Goal: Task Accomplishment & Management: Manage account settings

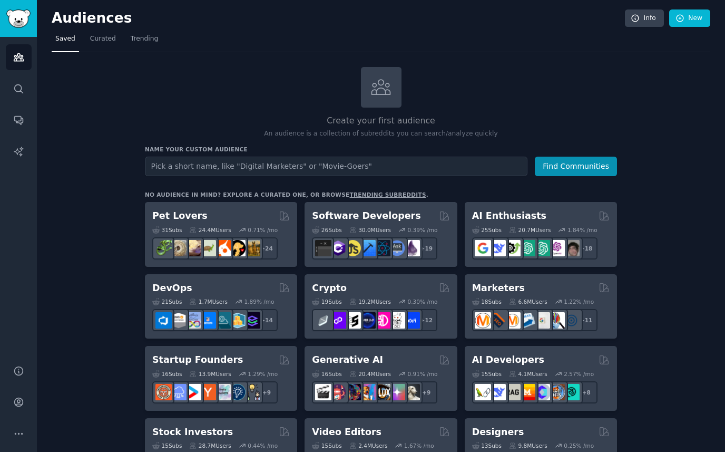
click at [501, 93] on div "Create your first audience An audience is a collection of subreddits you can se…" at bounding box center [381, 103] width 472 height 72
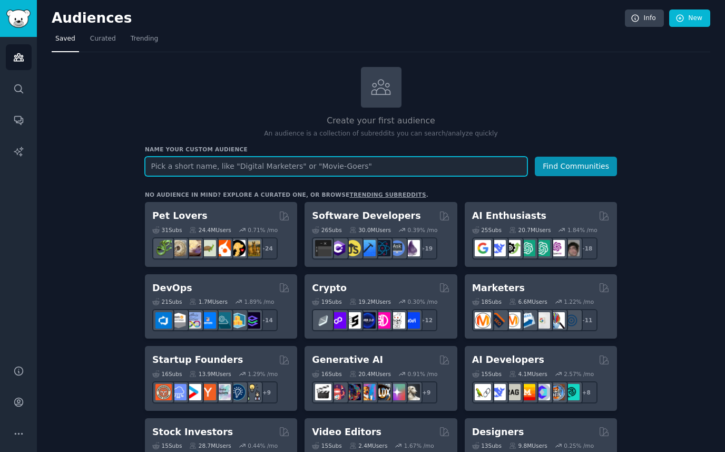
click at [326, 170] on input "text" at bounding box center [336, 166] width 383 height 19
paste input "corporate language training"
type input "corporate language training"
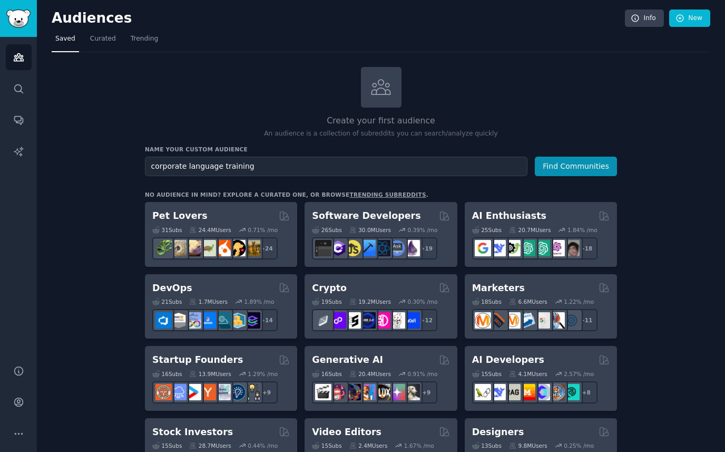
click at [569, 170] on button "Find Communities" at bounding box center [576, 166] width 82 height 19
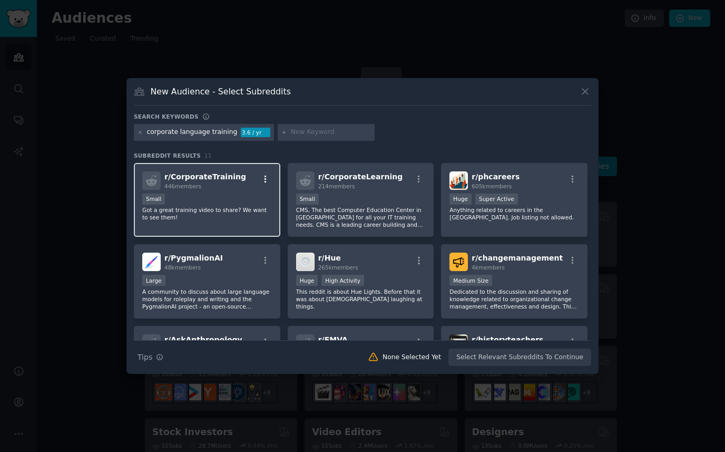
click at [266, 180] on icon "button" at bounding box center [265, 178] width 9 height 9
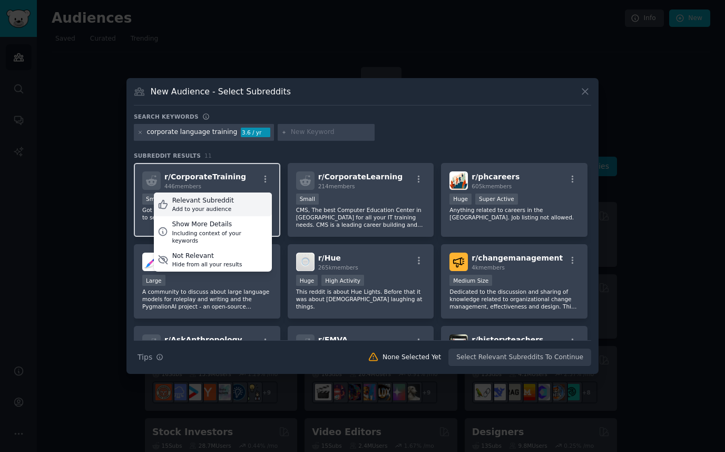
click at [251, 201] on div "Relevant Subreddit Add to your audience" at bounding box center [213, 204] width 118 height 24
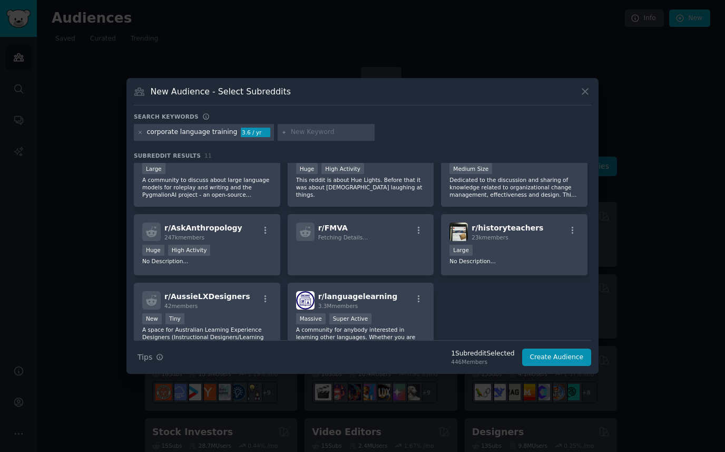
scroll to position [130, 0]
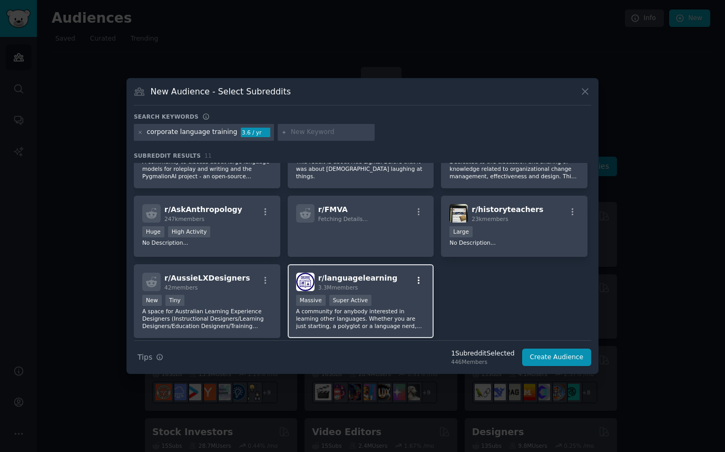
click at [418, 276] on icon "button" at bounding box center [418, 280] width 9 height 9
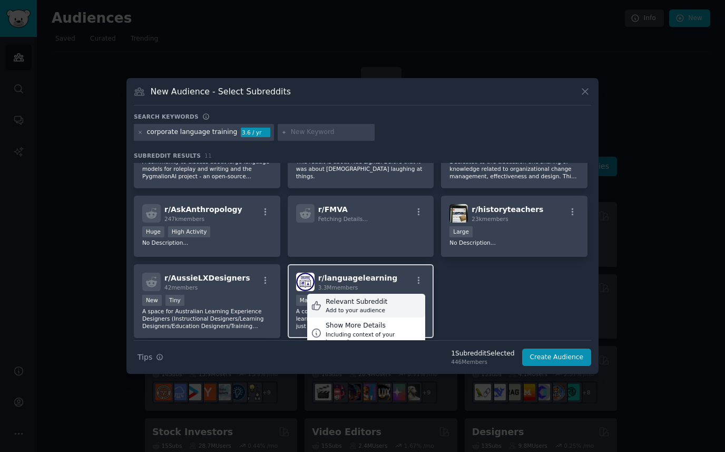
click at [401, 300] on div "Relevant Subreddit Add to your audience" at bounding box center [366, 306] width 118 height 24
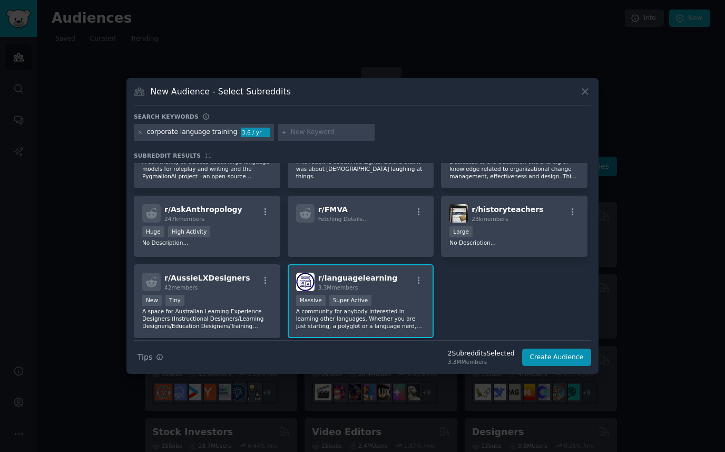
click at [227, 94] on h3 "New Audience - Select Subreddits" at bounding box center [221, 91] width 140 height 11
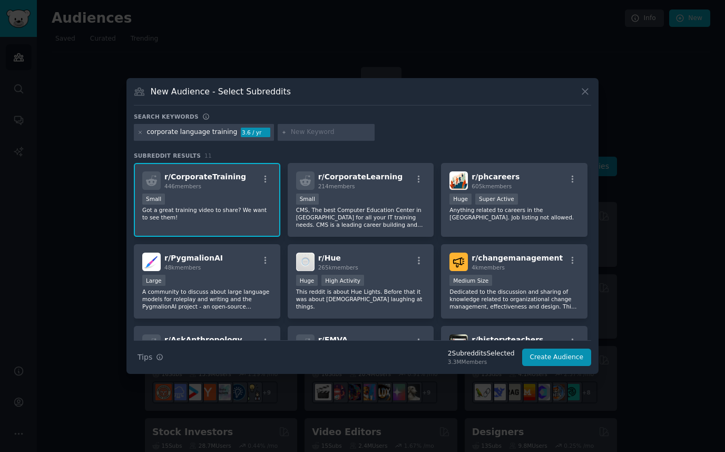
click at [299, 134] on input "text" at bounding box center [331, 132] width 80 height 9
paste input "b2b language training"
click at [297, 130] on input "b2b b2b language training" at bounding box center [331, 132] width 80 height 9
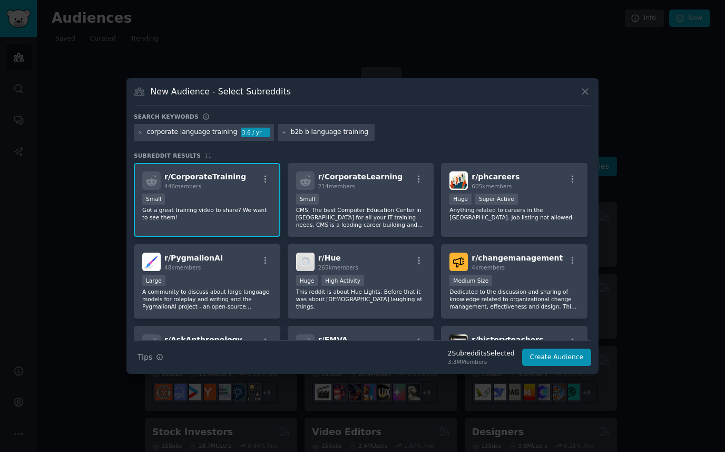
click at [297, 130] on input "b2b b language training" at bounding box center [331, 132] width 80 height 9
type input "b2b language training"
click at [281, 131] on icon at bounding box center [284, 133] width 6 height 6
click at [310, 132] on input "b2b language training" at bounding box center [331, 132] width 80 height 9
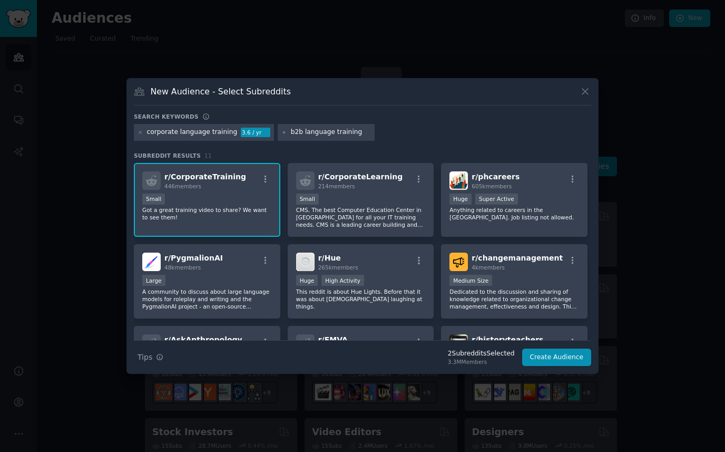
click at [324, 132] on input "b2b language training" at bounding box center [331, 132] width 80 height 9
click at [333, 132] on input "b2b language training" at bounding box center [331, 132] width 80 height 9
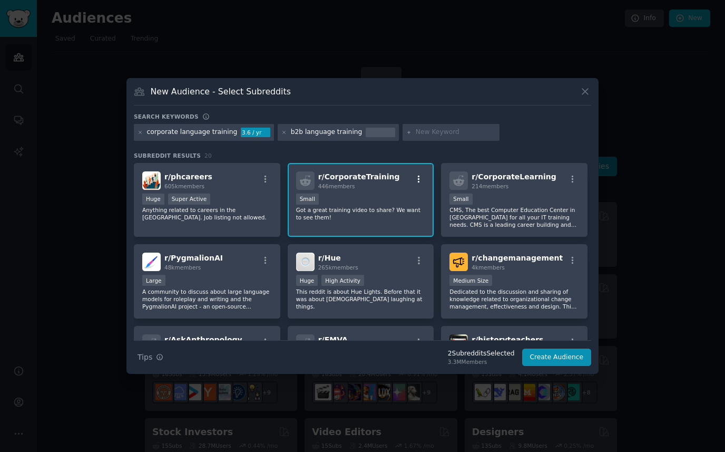
click at [423, 179] on button "button" at bounding box center [419, 178] width 13 height 9
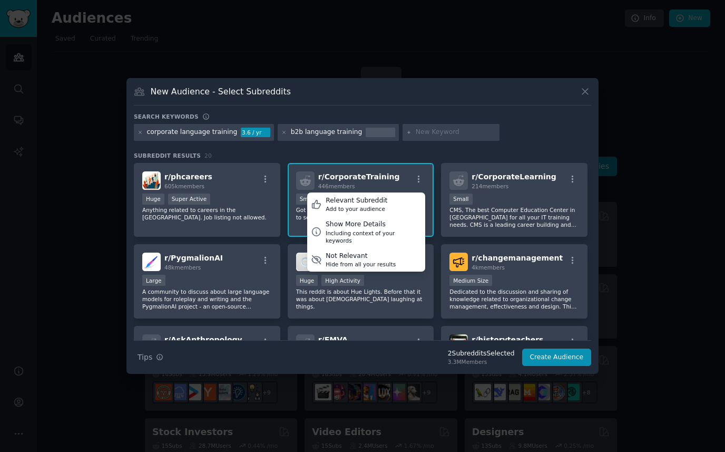
click at [525, 136] on div "corporate language training 3.6 / yr b2b language training" at bounding box center [362, 134] width 457 height 21
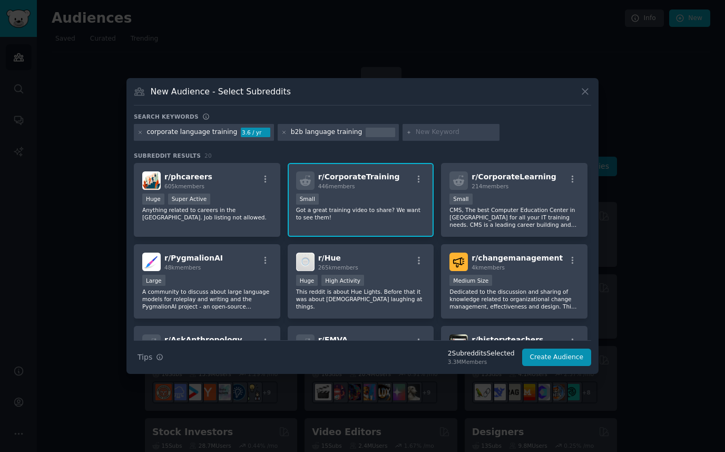
click at [297, 102] on div "New Audience - Select Subreddits" at bounding box center [362, 95] width 457 height 20
click at [414, 124] on div at bounding box center [451, 132] width 97 height 17
click at [283, 132] on icon at bounding box center [284, 132] width 3 height 3
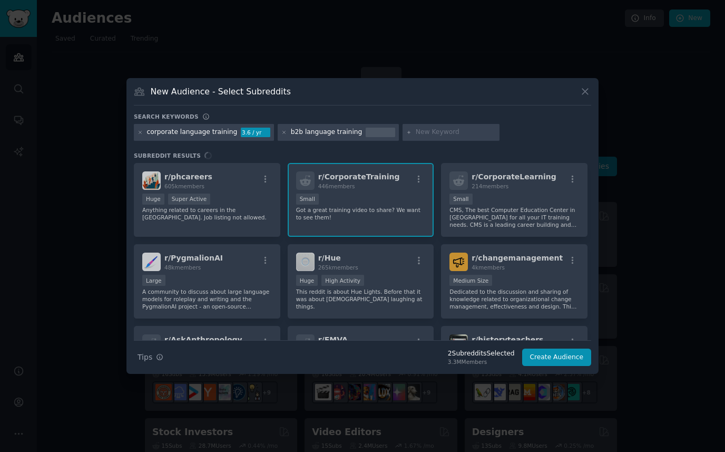
click at [414, 129] on div "corporate language training 3.6 / yr b2b language training" at bounding box center [362, 134] width 457 height 21
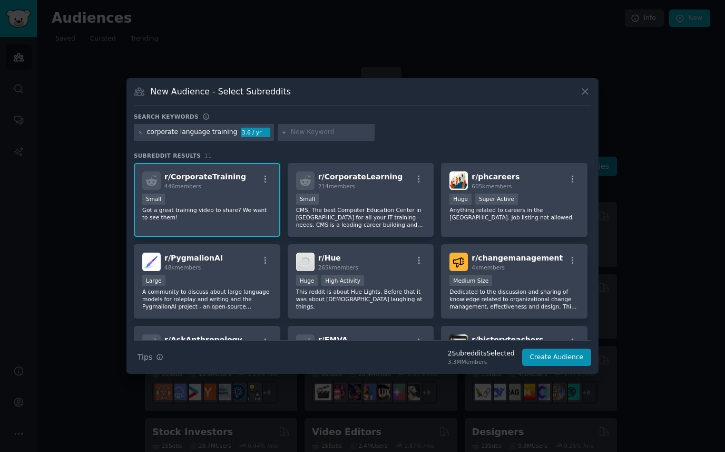
paste input "EF Corporate"
type input "EF Corporate"
click at [315, 131] on div "EF Corporate" at bounding box center [312, 132] width 42 height 9
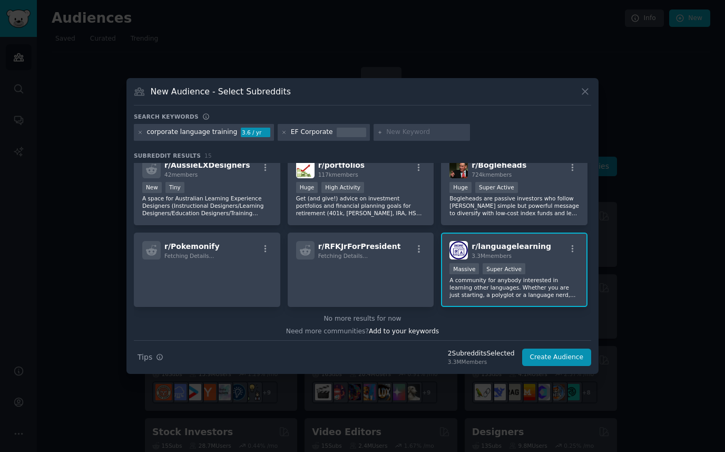
scroll to position [247, 0]
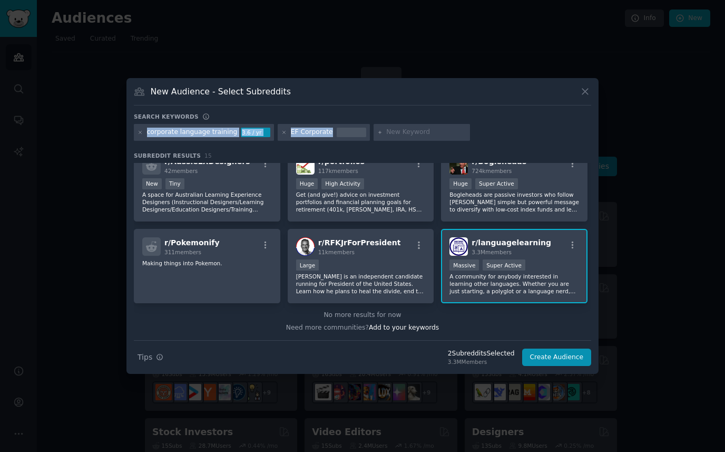
click at [411, 123] on div "Search keywords corporate language training 3.6 / yr EF Corporate Subreddit Res…" at bounding box center [362, 239] width 457 height 253
click at [407, 131] on input "text" at bounding box center [426, 132] width 80 height 9
paste input "GoFluent"
type input "GoFluent"
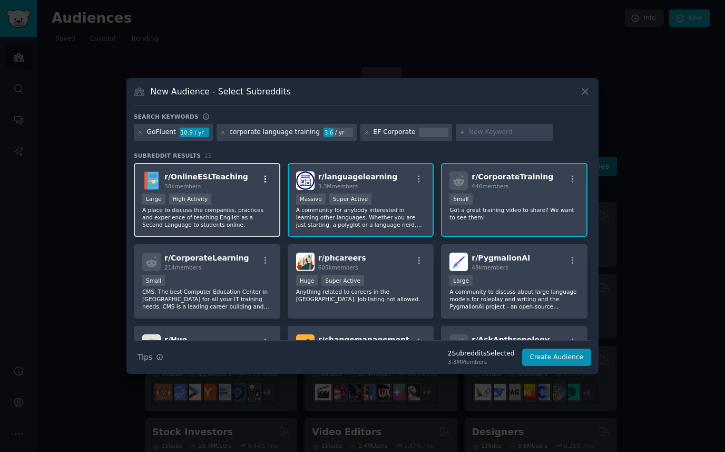
click at [264, 178] on icon "button" at bounding box center [265, 178] width 9 height 9
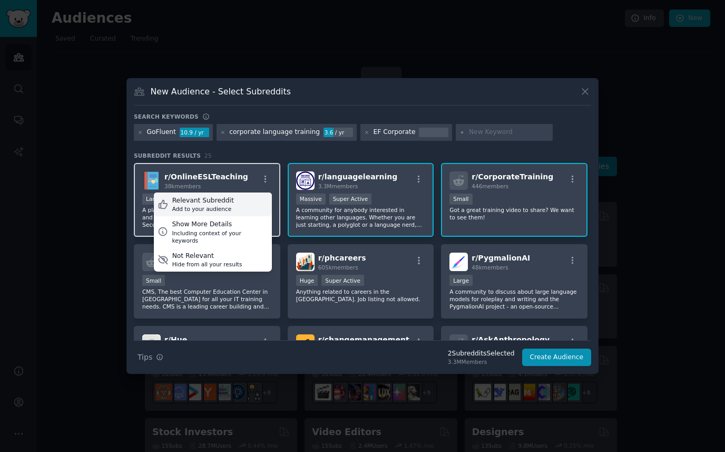
click at [257, 201] on div "Relevant Subreddit Add to your audience" at bounding box center [213, 204] width 118 height 24
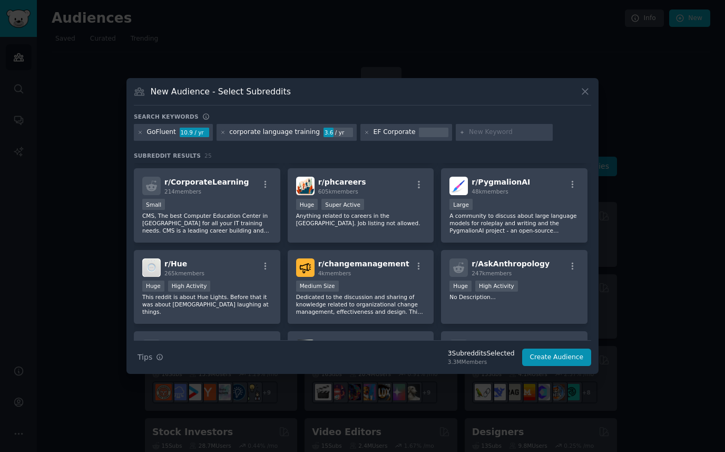
scroll to position [77, 0]
click at [217, 132] on div "corporate language training 3.6 / yr" at bounding box center [287, 132] width 140 height 17
click at [222, 132] on icon at bounding box center [223, 133] width 6 height 6
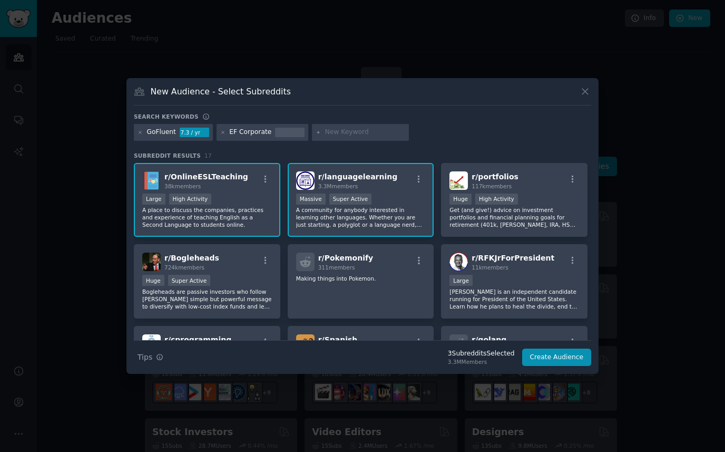
click at [223, 132] on icon at bounding box center [223, 133] width 6 height 6
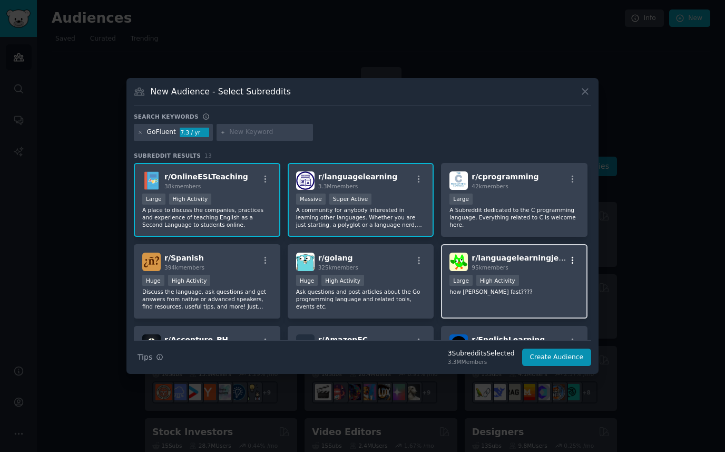
click at [575, 261] on button "button" at bounding box center [572, 260] width 13 height 9
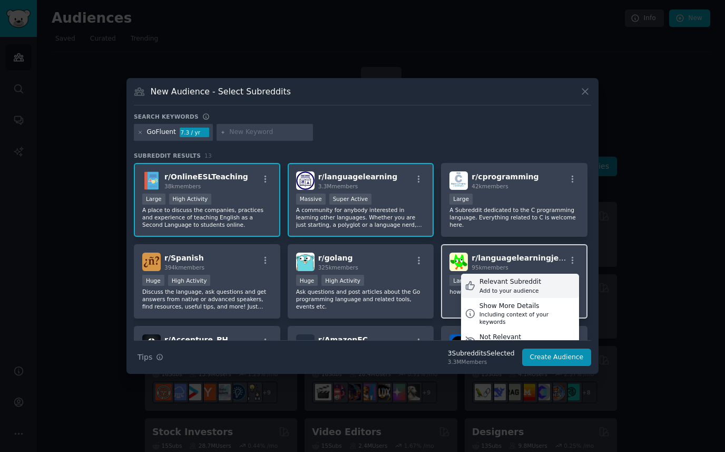
click at [546, 282] on div "Relevant Subreddit Add to your audience" at bounding box center [520, 286] width 118 height 24
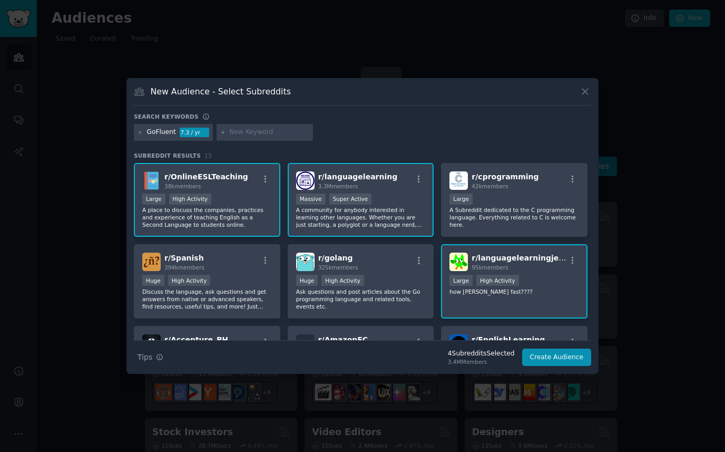
click at [238, 125] on div at bounding box center [265, 132] width 97 height 17
click at [239, 131] on input "text" at bounding box center [269, 132] width 80 height 9
paste input "Voxy"
type input "Voxy"
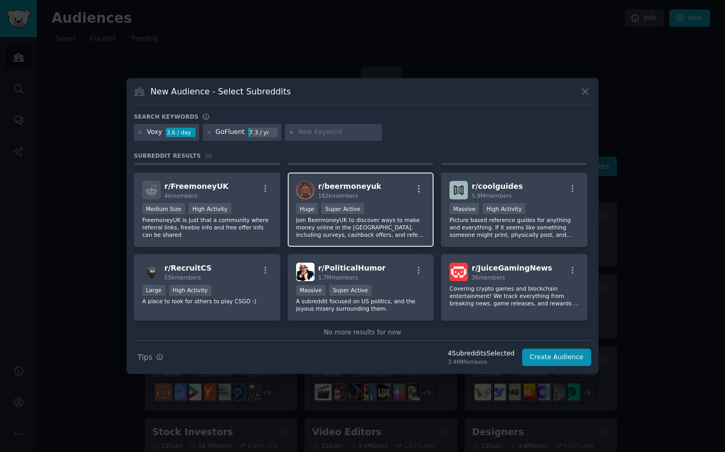
scroll to position [622, 0]
type input "berlitz"
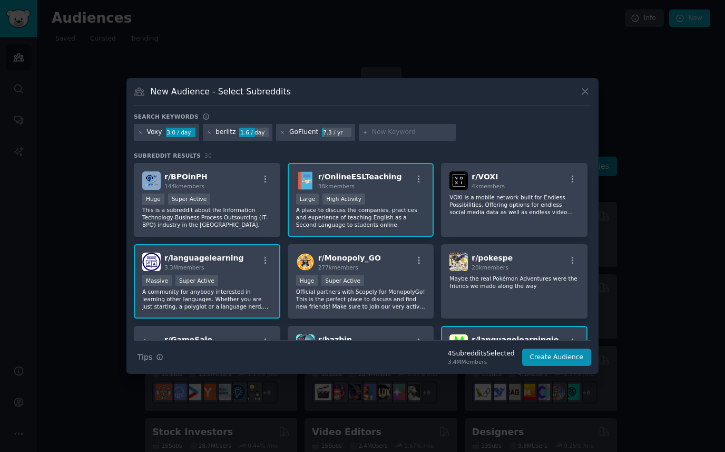
click at [244, 86] on h3 "New Audience - Select Subreddits" at bounding box center [221, 91] width 140 height 11
click at [387, 126] on div at bounding box center [407, 132] width 97 height 17
click at [387, 135] on input "text" at bounding box center [412, 132] width 80 height 9
paste input "B2B language training"
type input "B2B language training"
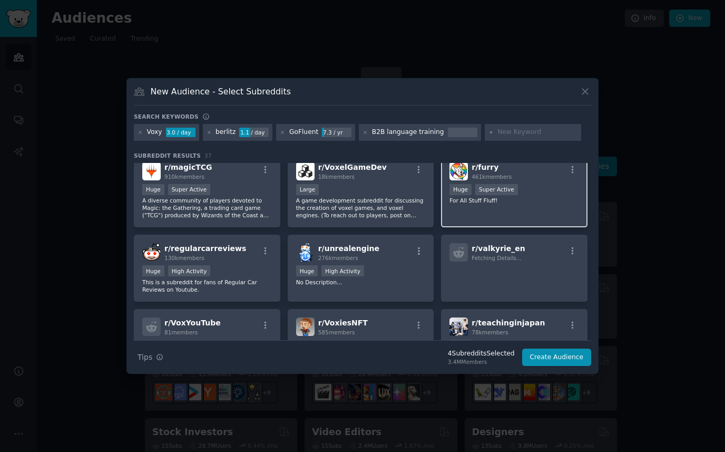
scroll to position [351, 0]
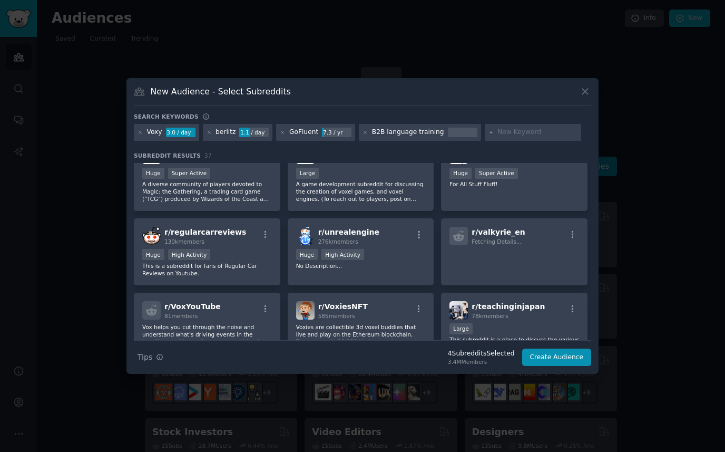
click at [253, 101] on div "New Audience - Select Subreddits" at bounding box center [362, 95] width 457 height 20
click at [253, 92] on h3 "New Audience - Select Subreddits" at bounding box center [221, 91] width 140 height 11
click at [486, 130] on div at bounding box center [533, 132] width 97 height 17
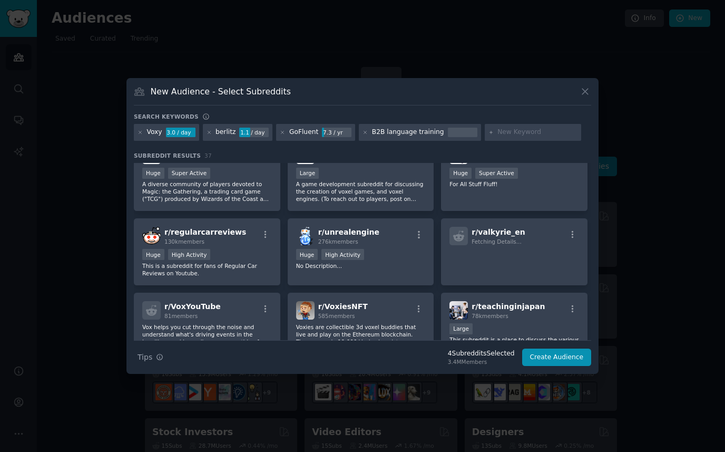
click at [501, 130] on input "text" at bounding box center [537, 132] width 80 height 9
type input "immerse vr"
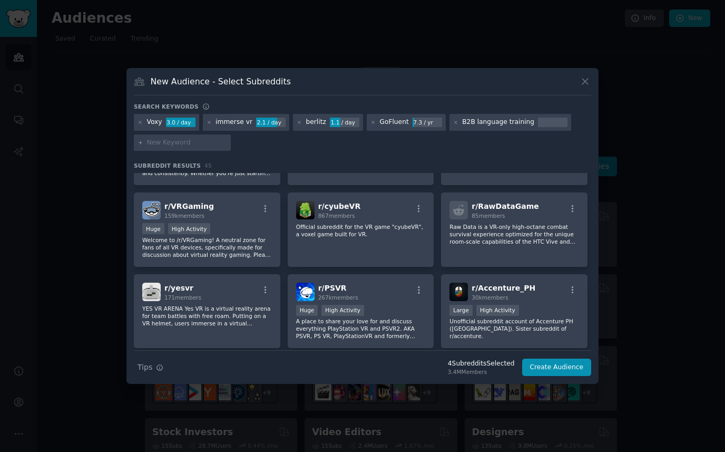
scroll to position [956, 0]
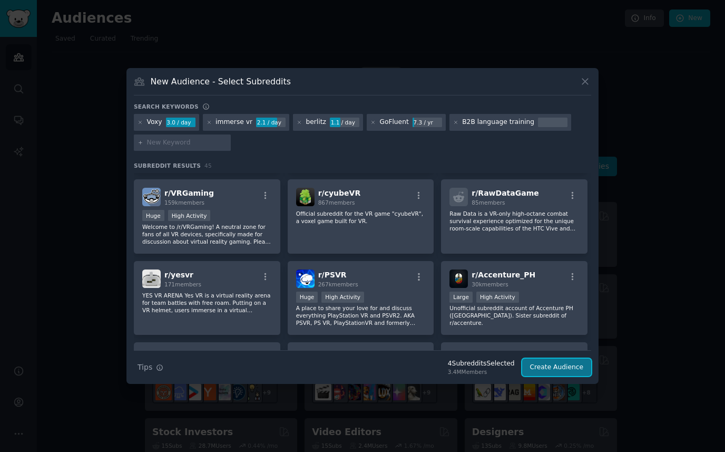
click at [552, 370] on button "Create Audience" at bounding box center [557, 367] width 70 height 18
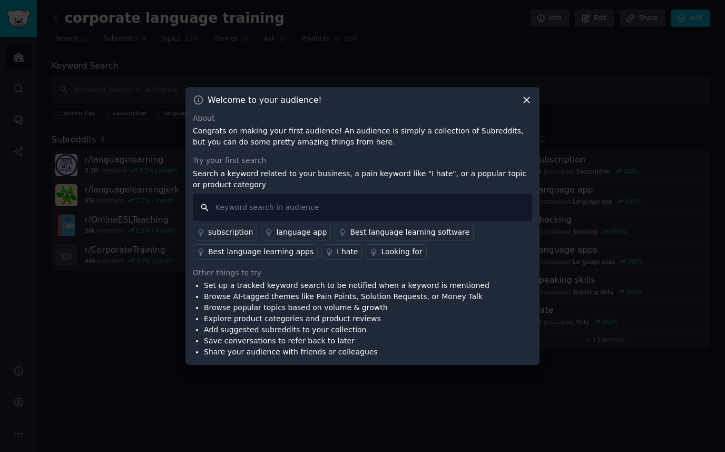
click at [280, 209] on input "text" at bounding box center [362, 207] width 339 height 27
paste input "EF Corporate"
click at [218, 208] on input "?EF Corporate"" at bounding box center [362, 207] width 339 height 27
type input ""EF Corporate""
click at [333, 208] on input ""EF Corporate"" at bounding box center [362, 207] width 339 height 27
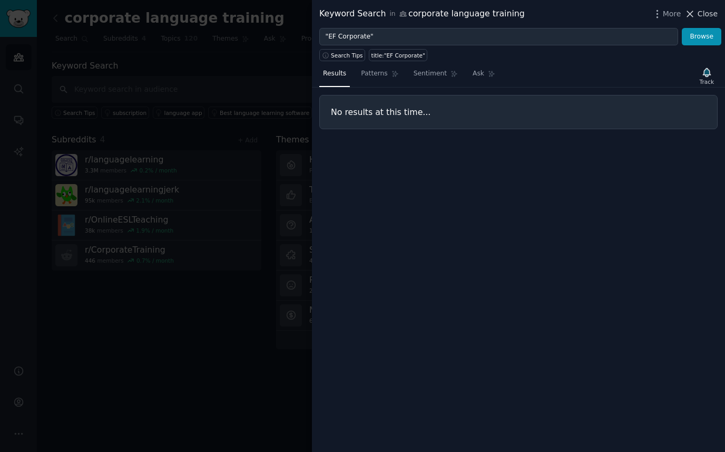
click at [701, 16] on span "Close" at bounding box center [708, 13] width 20 height 11
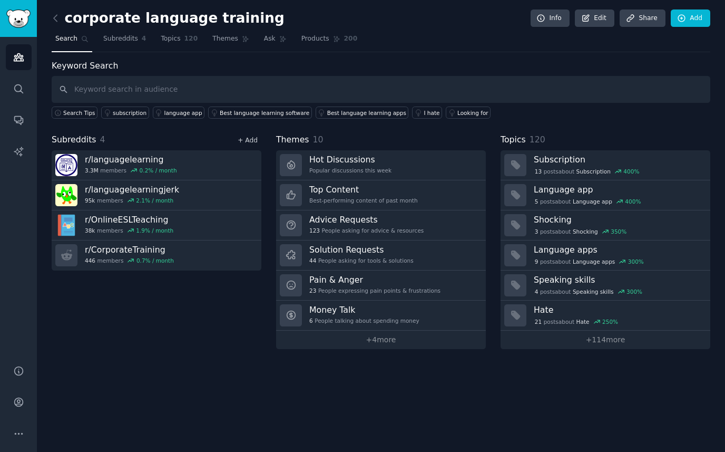
click at [247, 143] on link "+ Add" at bounding box center [248, 139] width 20 height 7
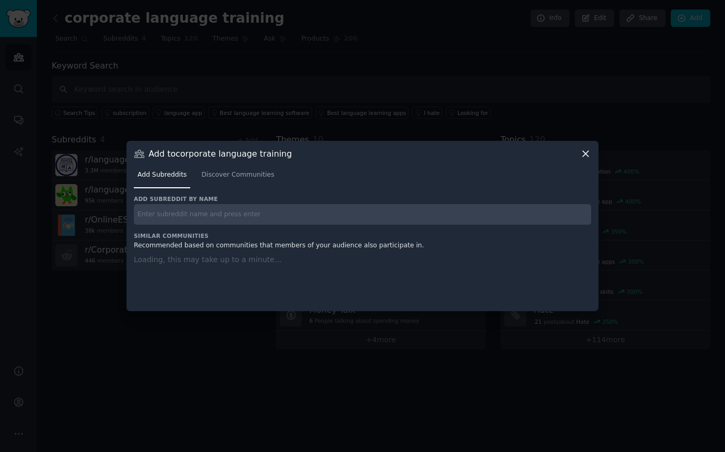
click at [212, 208] on input "text" at bounding box center [362, 214] width 457 height 21
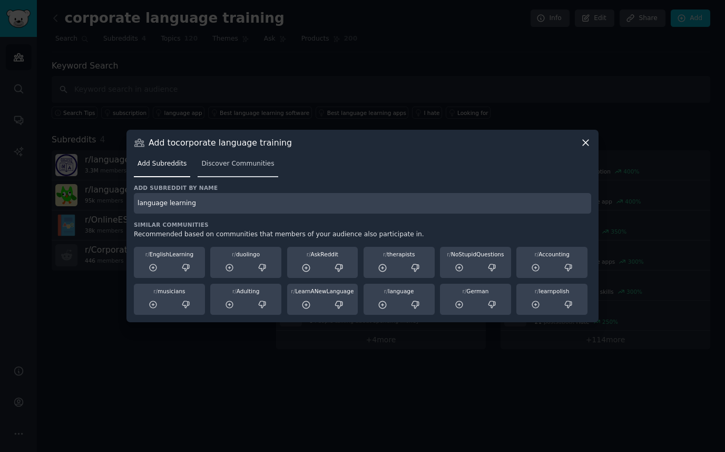
type input "language learning"
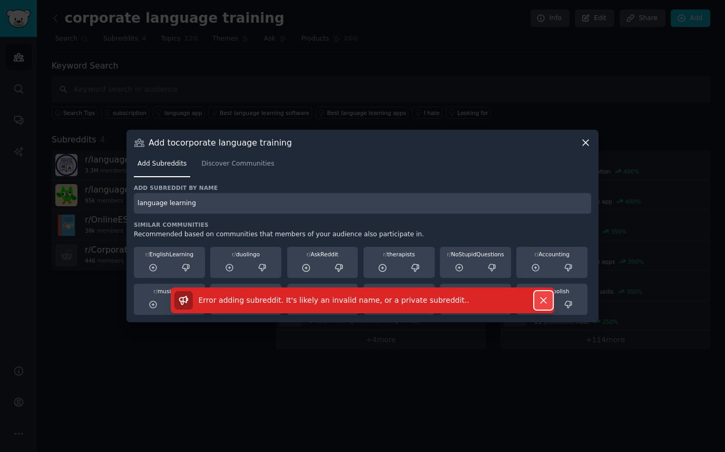
click at [548, 300] on icon "button" at bounding box center [543, 300] width 11 height 11
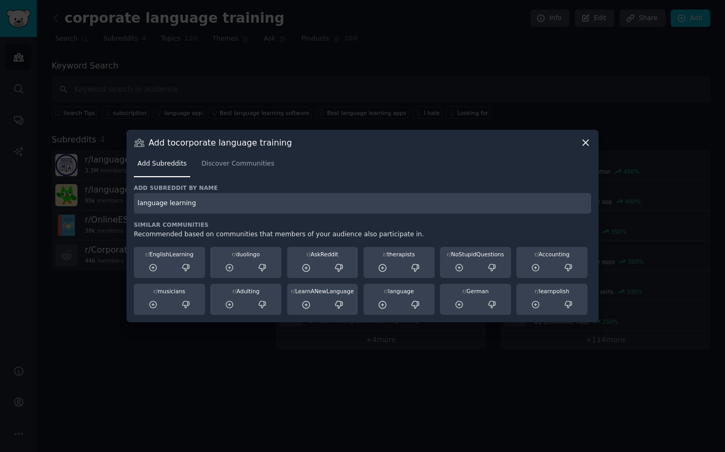
click at [249, 210] on input "language learning" at bounding box center [362, 203] width 457 height 21
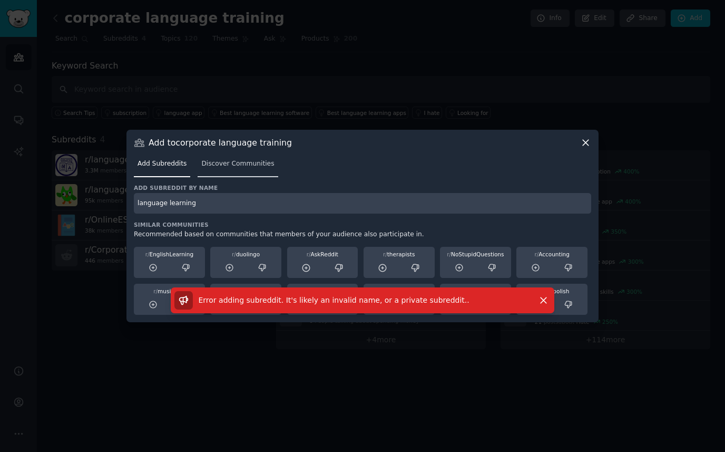
click at [242, 161] on span "Discover Communities" at bounding box center [237, 163] width 73 height 9
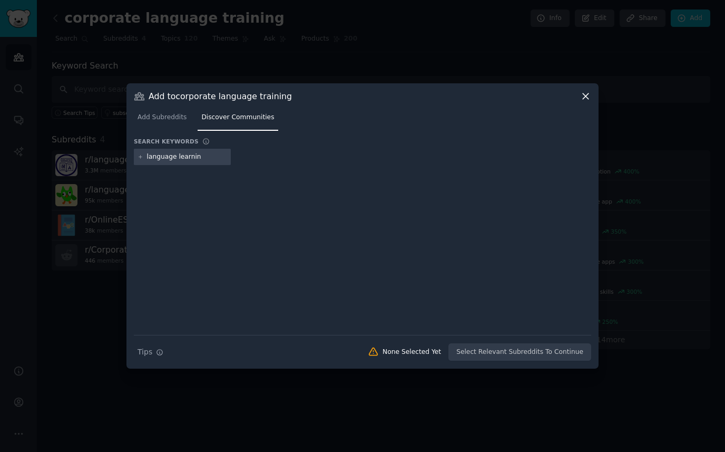
type input "language learning"
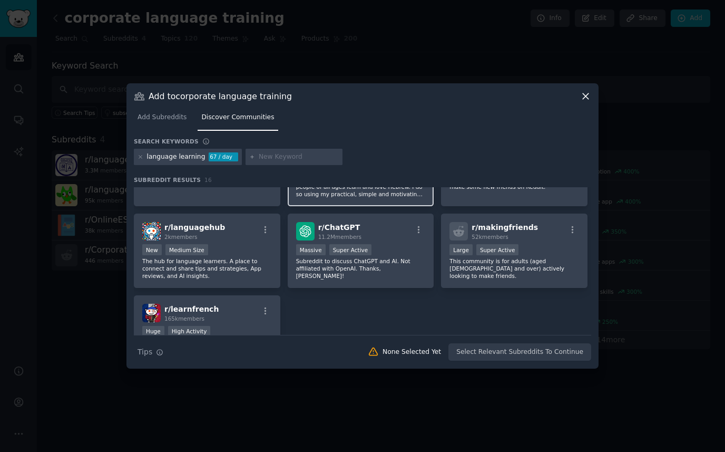
scroll to position [296, 0]
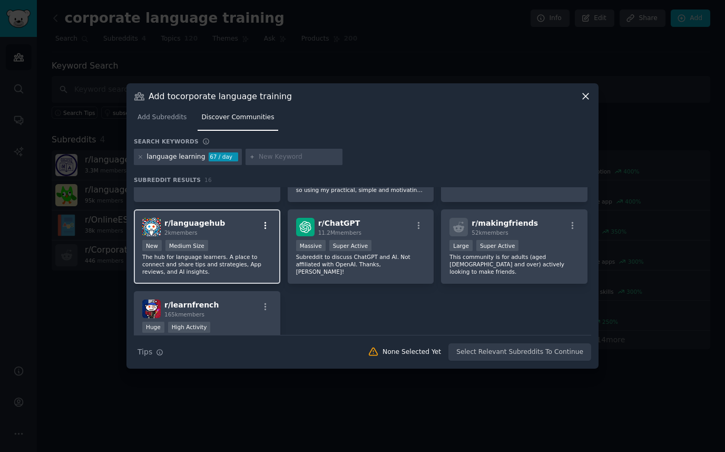
click at [264, 224] on icon "button" at bounding box center [265, 225] width 9 height 9
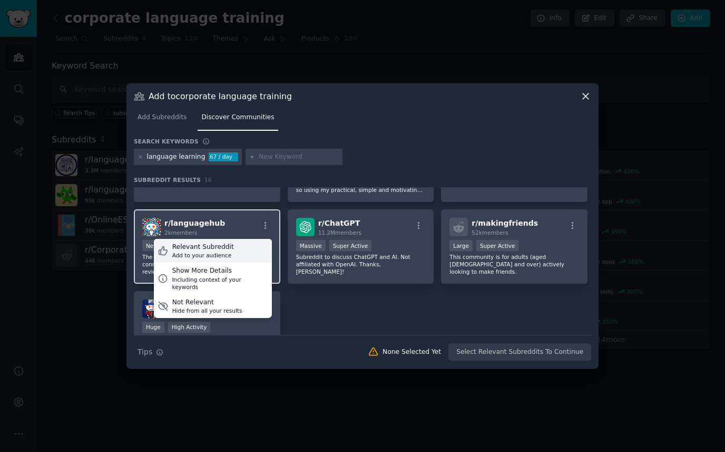
click at [255, 247] on div "Relevant Subreddit Add to your audience" at bounding box center [213, 251] width 118 height 24
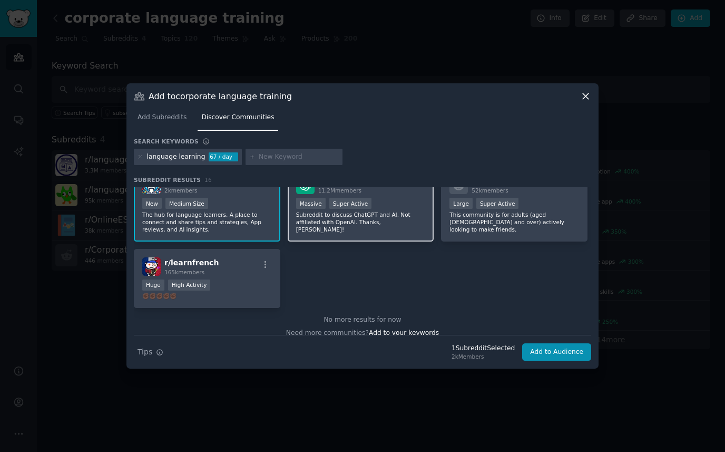
scroll to position [345, 0]
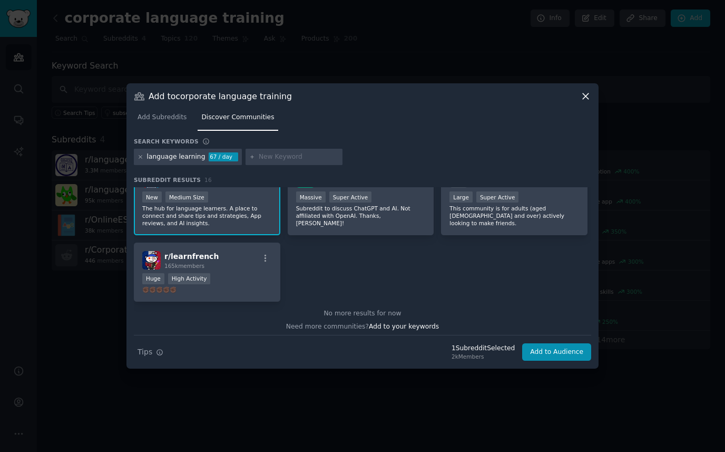
click at [141, 159] on icon at bounding box center [141, 157] width 6 height 6
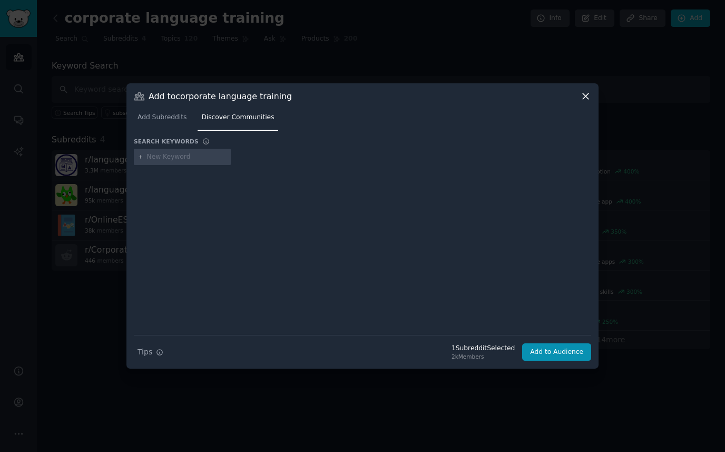
click at [181, 161] on input "text" at bounding box center [187, 156] width 80 height 9
type input "learn english"
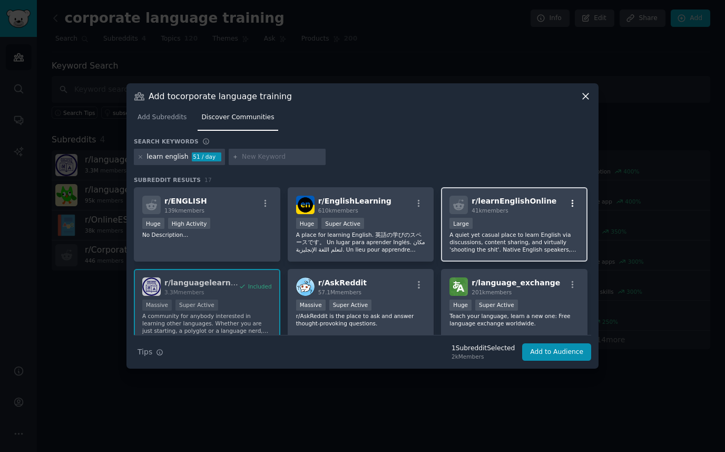
click at [575, 201] on button "button" at bounding box center [572, 203] width 13 height 9
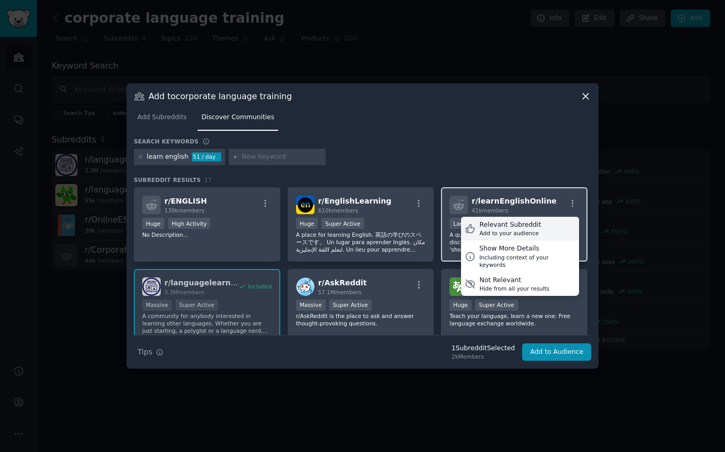
click at [551, 222] on div "Relevant Subreddit Add to your audience" at bounding box center [520, 229] width 118 height 24
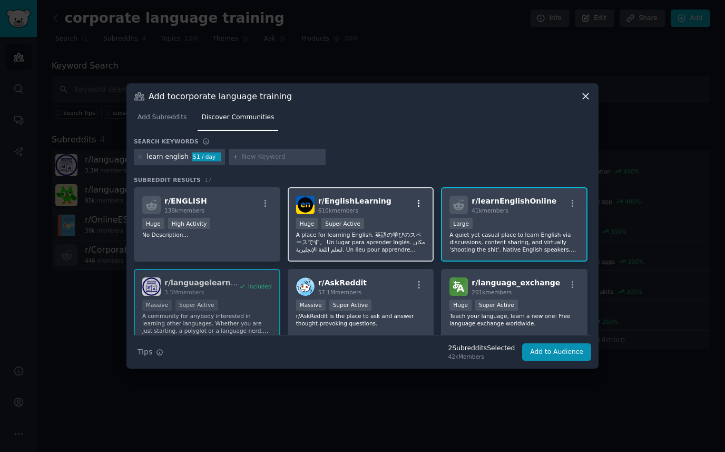
click at [418, 202] on icon "button" at bounding box center [418, 203] width 9 height 9
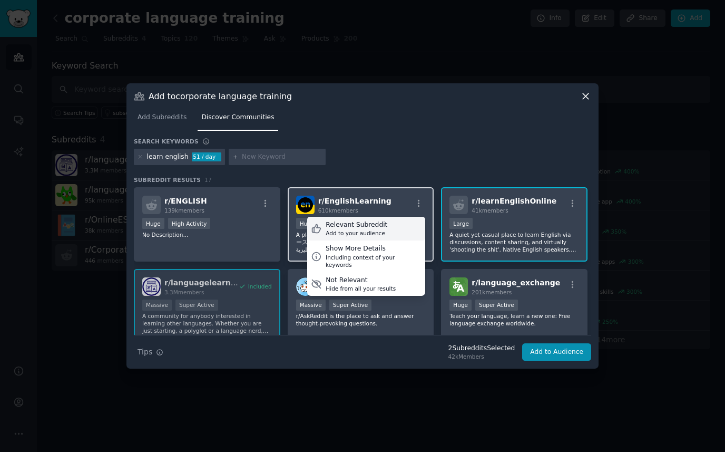
click at [409, 223] on div "Relevant Subreddit Add to your audience" at bounding box center [366, 229] width 118 height 24
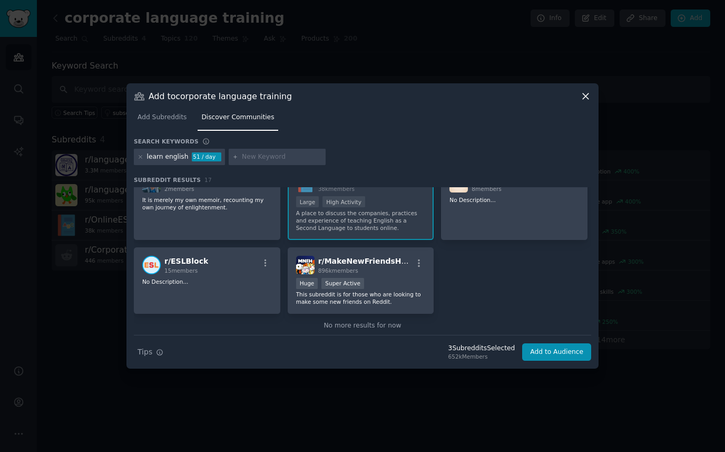
scroll to position [339, 0]
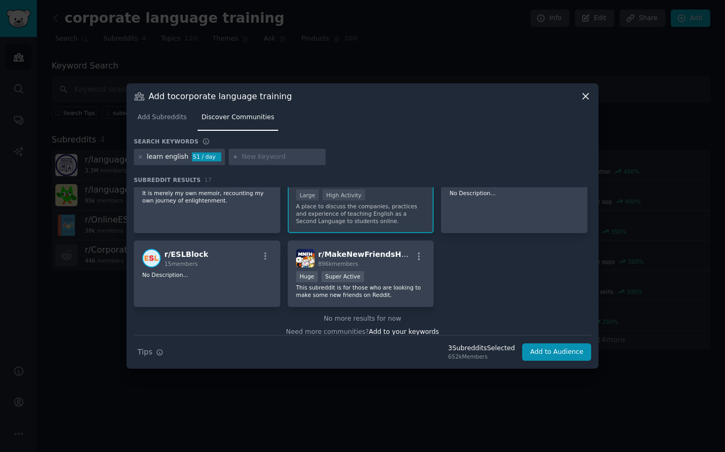
click at [266, 159] on input "text" at bounding box center [282, 156] width 80 height 9
type input "learn language"
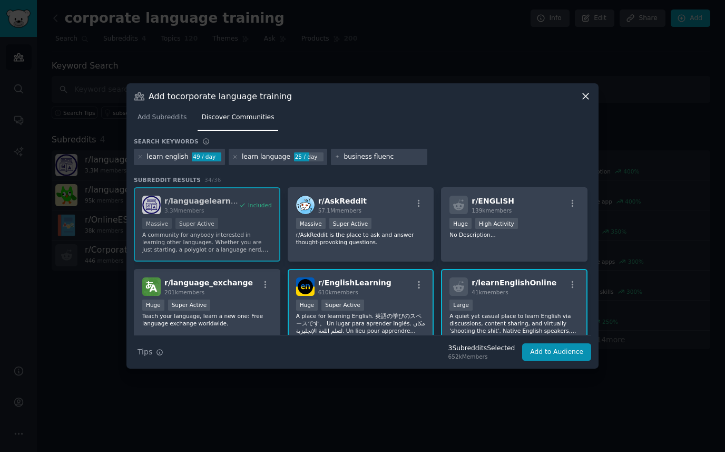
type input "business fluency"
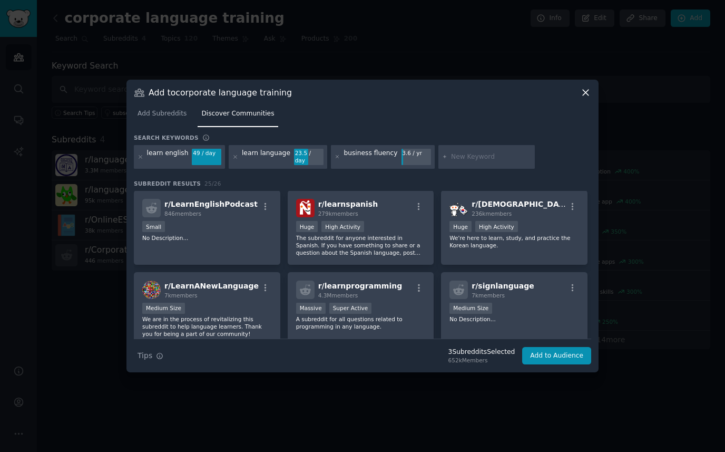
scroll to position [323, 0]
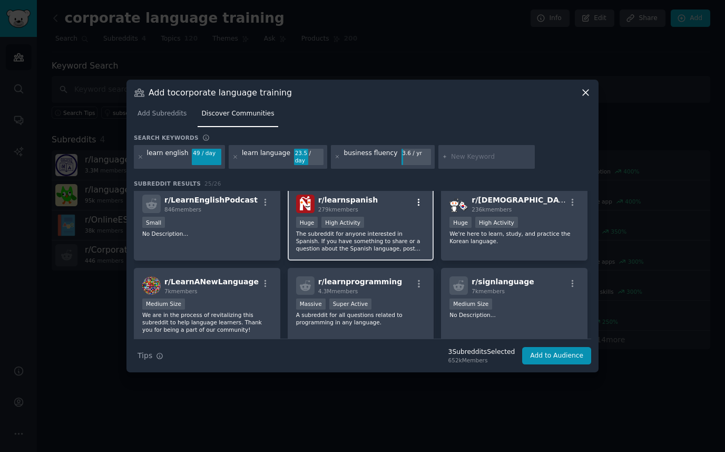
click at [420, 198] on icon "button" at bounding box center [418, 202] width 9 height 9
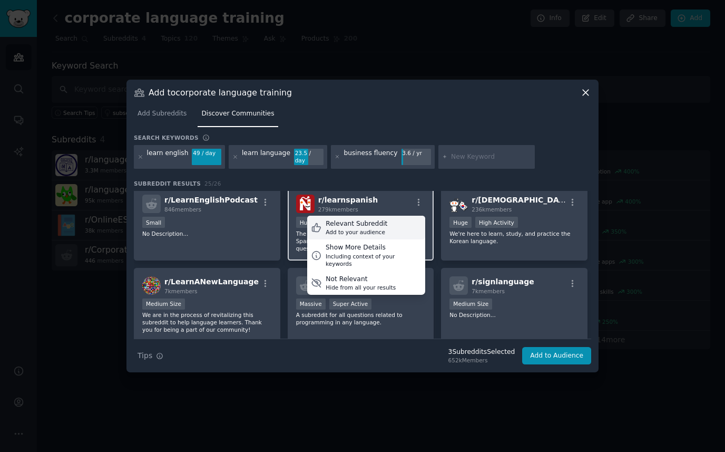
click at [399, 219] on div "Relevant Subreddit Add to your audience" at bounding box center [366, 228] width 118 height 24
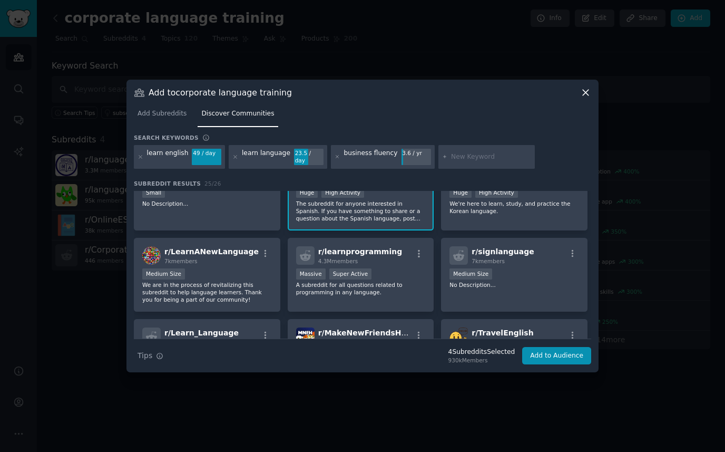
scroll to position [356, 0]
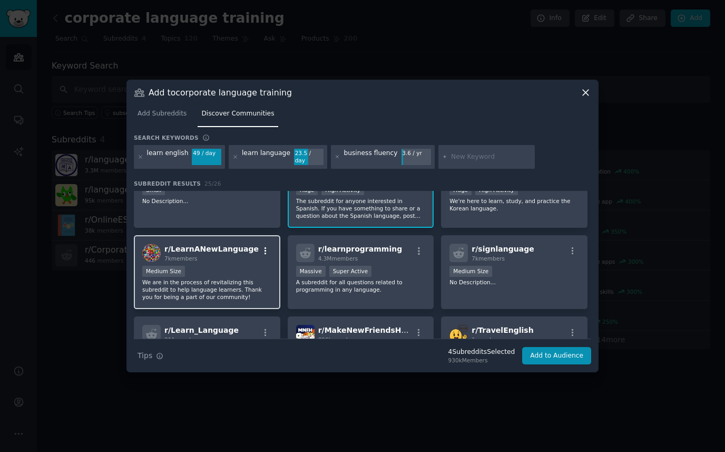
click at [266, 247] on icon "button" at bounding box center [265, 250] width 9 height 9
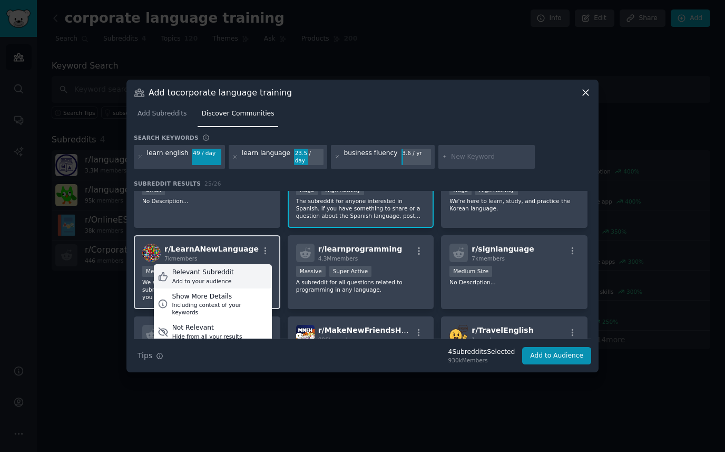
click at [248, 270] on div "Relevant Subreddit Add to your audience" at bounding box center [213, 276] width 118 height 24
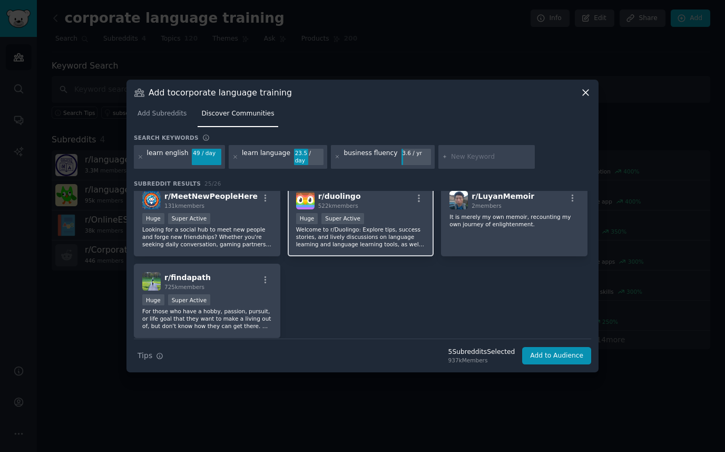
scroll to position [568, 0]
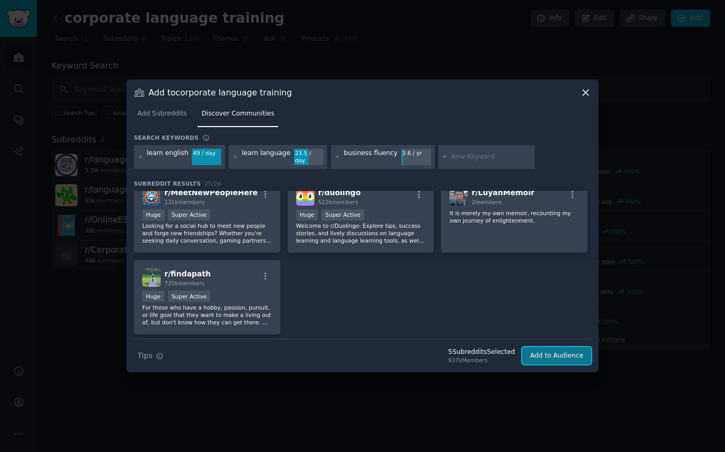
click at [559, 352] on button "Add to Audience" at bounding box center [556, 356] width 69 height 18
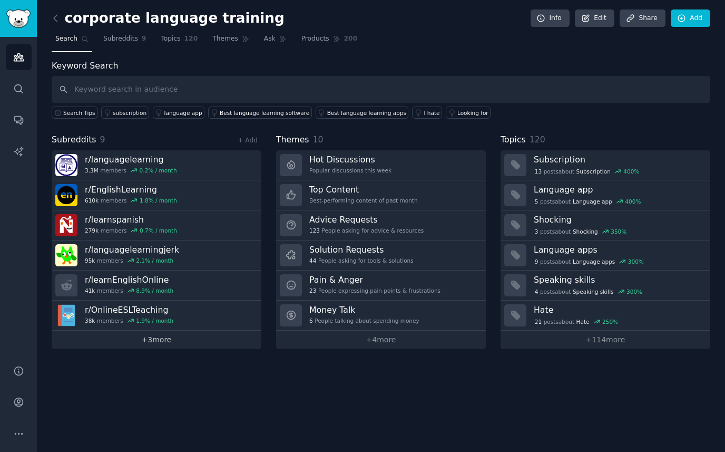
click at [138, 345] on link "+ 3 more" at bounding box center [157, 339] width 210 height 18
click at [170, 344] on link "+ 3 more" at bounding box center [157, 339] width 210 height 18
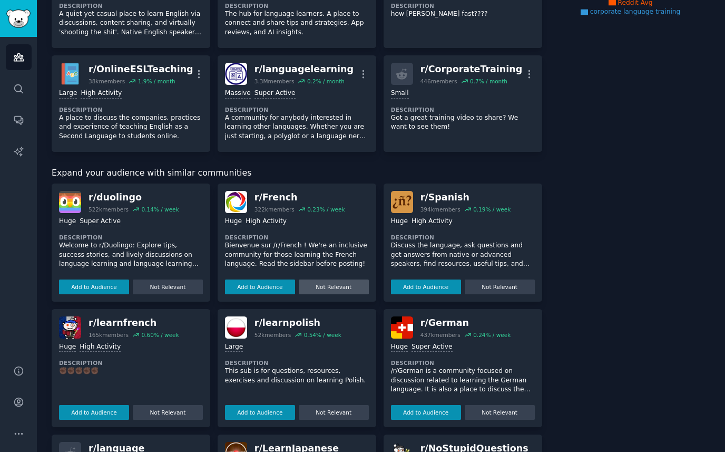
scroll to position [233, 0]
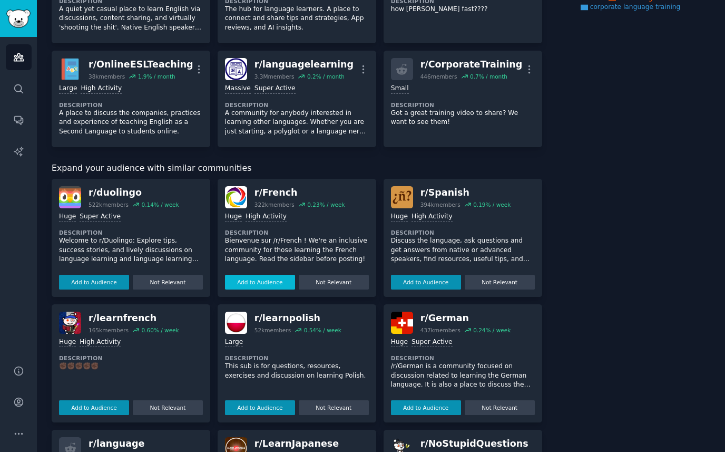
click at [261, 281] on button "Add to Audience" at bounding box center [260, 282] width 70 height 15
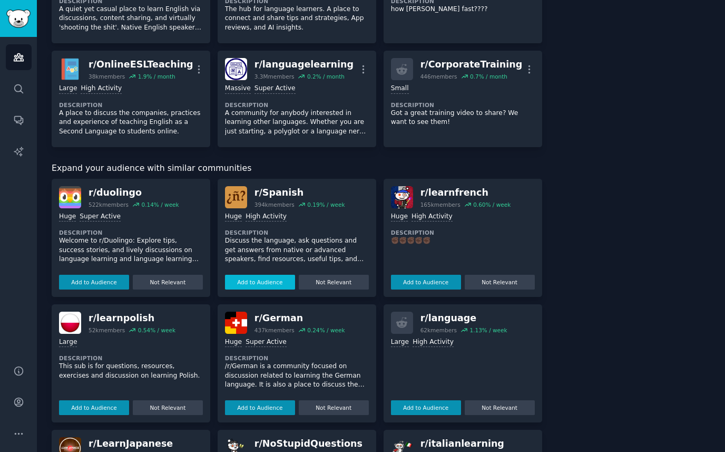
click at [265, 281] on div "r/ Spanish 394k members 0.19 % / week Huge High Activity Description Discuss th…" at bounding box center [297, 238] width 159 height 118
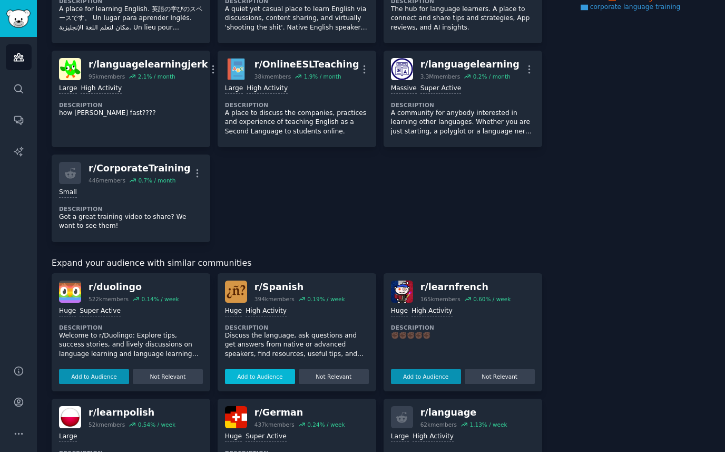
click at [276, 378] on button "Add to Audience" at bounding box center [260, 376] width 70 height 15
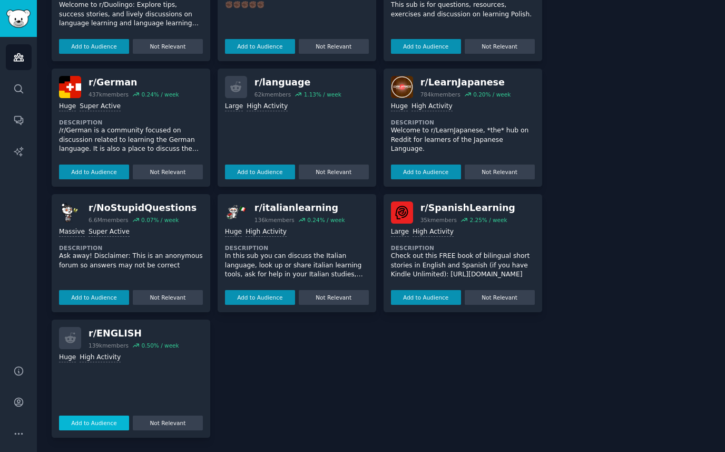
click at [96, 422] on button "Add to Audience" at bounding box center [94, 422] width 70 height 15
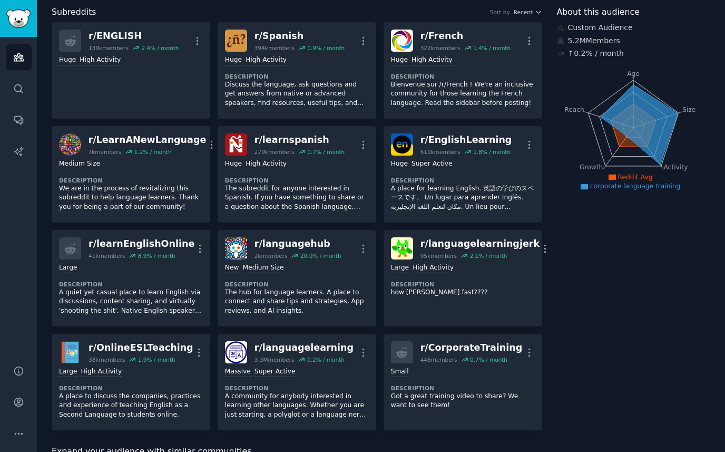
scroll to position [0, 0]
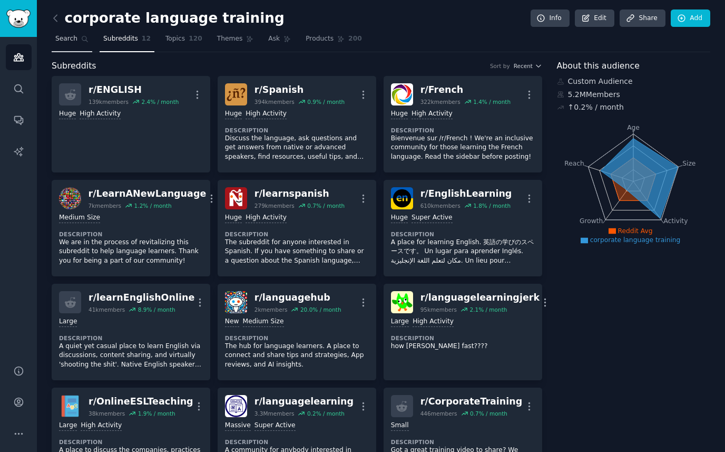
click at [70, 38] on span "Search" at bounding box center [66, 38] width 22 height 9
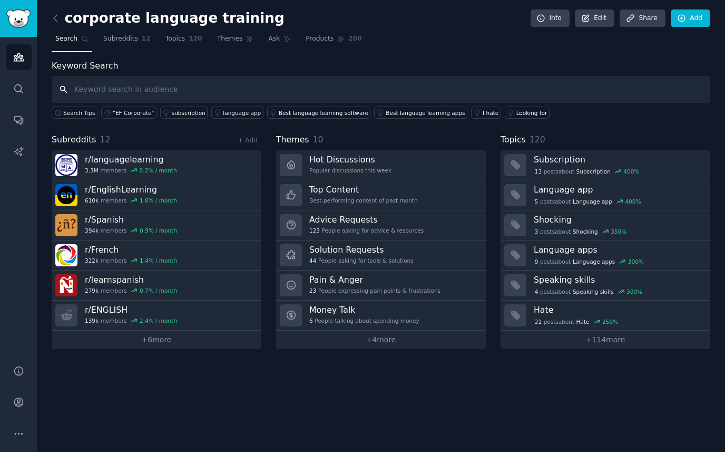
click at [302, 95] on input "text" at bounding box center [381, 89] width 659 height 27
type input "ef corporate"
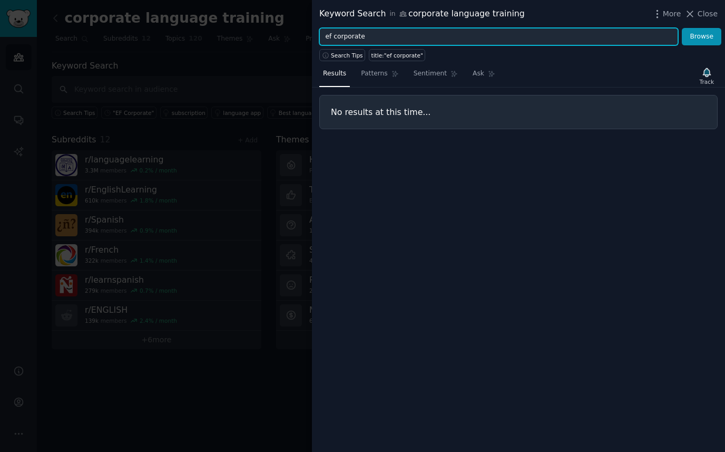
click at [416, 40] on input "ef corporate" at bounding box center [498, 37] width 359 height 18
click at [682, 28] on button "Browse" at bounding box center [702, 37] width 40 height 18
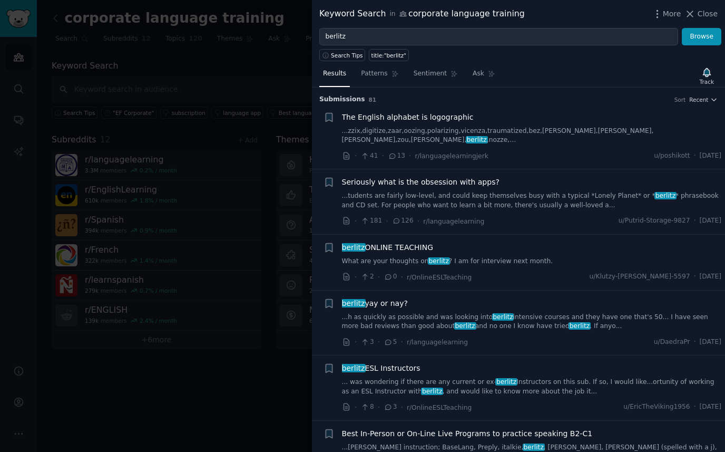
click at [367, 65] on div "Results Patterns Sentiment Ask Track" at bounding box center [518, 76] width 413 height 23
click at [370, 70] on span "Patterns" at bounding box center [374, 73] width 26 height 9
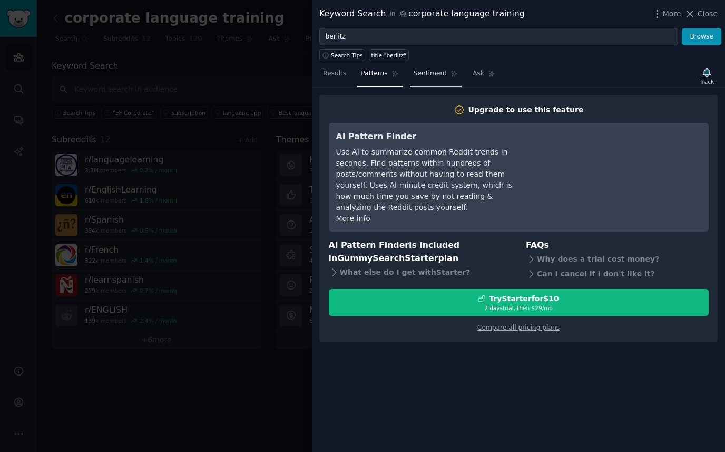
click at [421, 73] on span "Sentiment" at bounding box center [430, 73] width 33 height 9
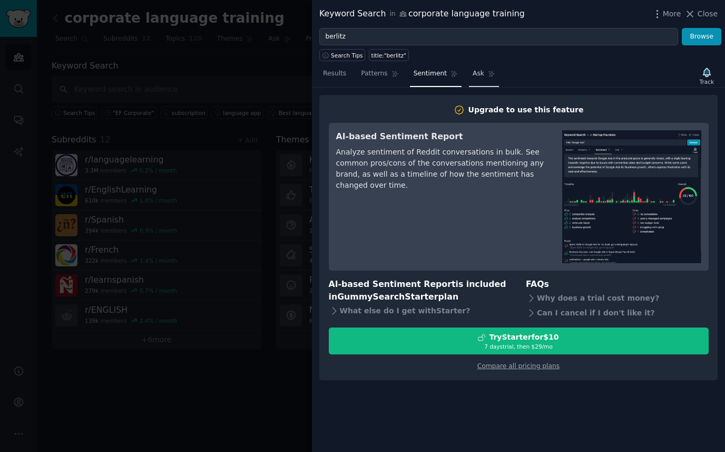
click at [495, 73] on link "Ask" at bounding box center [484, 76] width 30 height 22
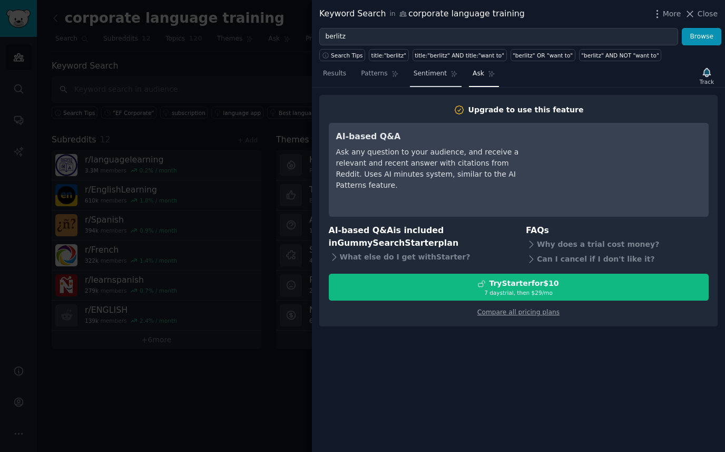
click at [429, 69] on link "Sentiment" at bounding box center [436, 76] width 52 height 22
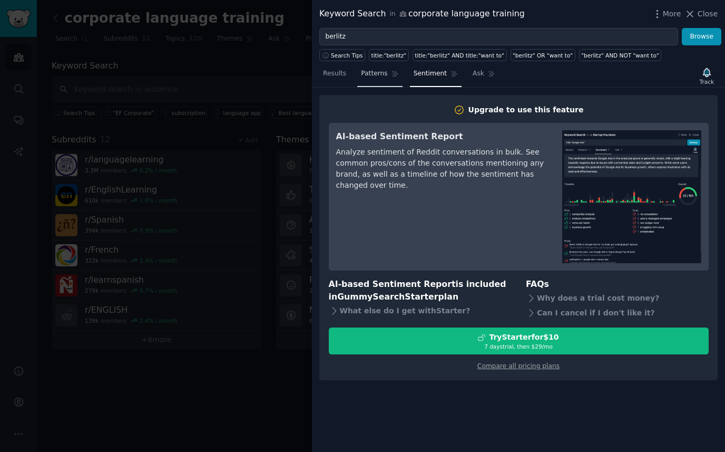
click at [371, 73] on span "Patterns" at bounding box center [374, 73] width 26 height 9
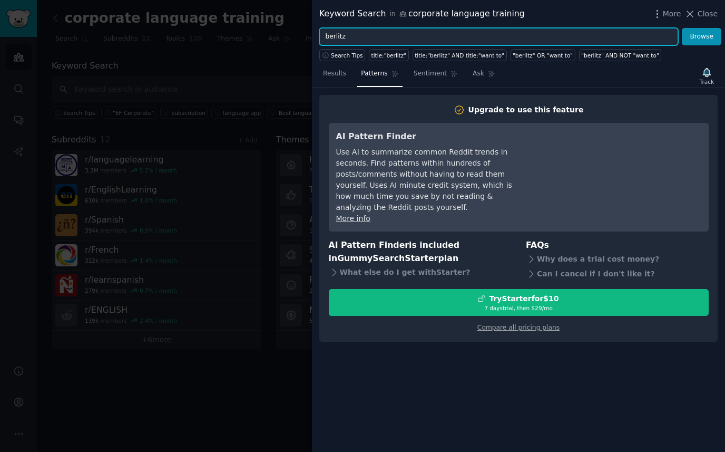
click at [387, 39] on input "berlitz" at bounding box center [498, 37] width 359 height 18
click at [326, 36] on input "berlitz"" at bounding box center [498, 37] width 359 height 18
click at [367, 34] on input ""berlitz"" at bounding box center [498, 37] width 359 height 18
click at [682, 28] on button "Browse" at bounding box center [702, 37] width 40 height 18
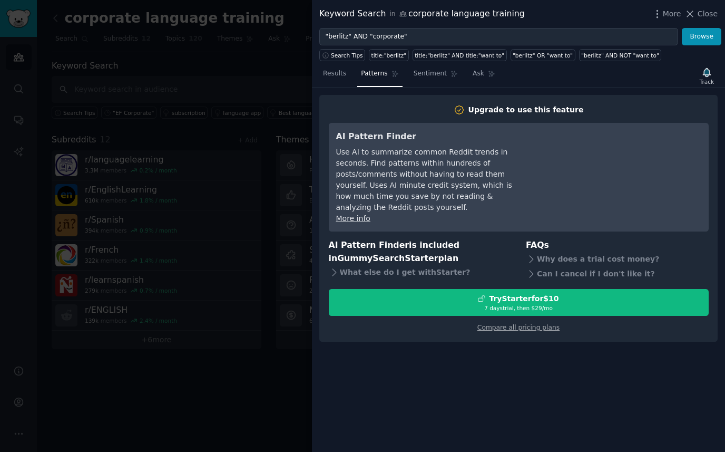
click at [696, 24] on div "Keyword Search in corporate language training More Close" at bounding box center [518, 14] width 413 height 28
click at [696, 33] on button "Browse" at bounding box center [702, 37] width 40 height 18
click at [334, 81] on link "Results" at bounding box center [334, 76] width 31 height 22
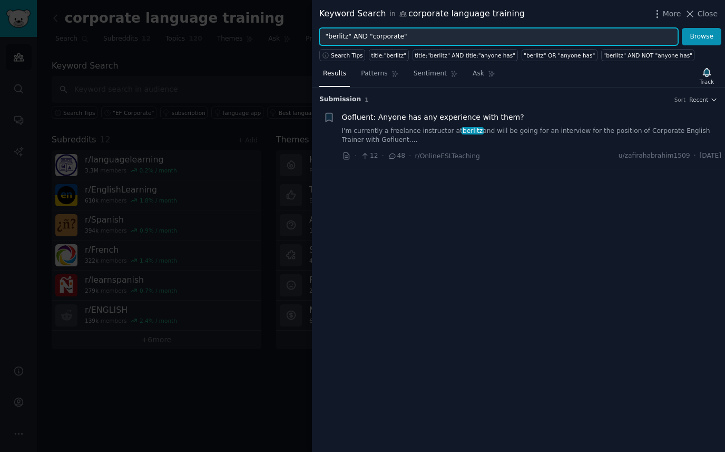
drag, startPoint x: 413, startPoint y: 34, endPoint x: 359, endPoint y: 34, distance: 53.8
click at [359, 34] on input ""berlitz" AND "corporate"" at bounding box center [498, 37] width 359 height 18
type input ""berlitz""
click at [682, 28] on button "Browse" at bounding box center [702, 37] width 40 height 18
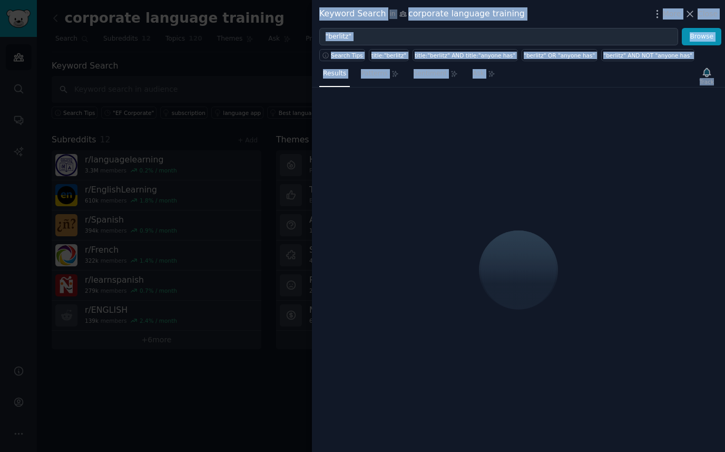
drag, startPoint x: 723, startPoint y: 132, endPoint x: 796, endPoint y: 132, distance: 73.2
click at [725, 132] on html "Audiences Audiences Search Conversations AI Reports Help Account More corporate…" at bounding box center [362, 226] width 725 height 452
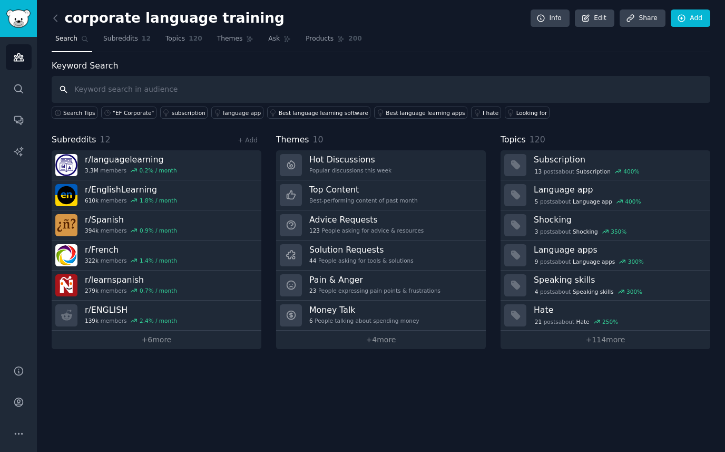
click at [103, 94] on input "text" at bounding box center [381, 89] width 659 height 27
type input "berlitz"
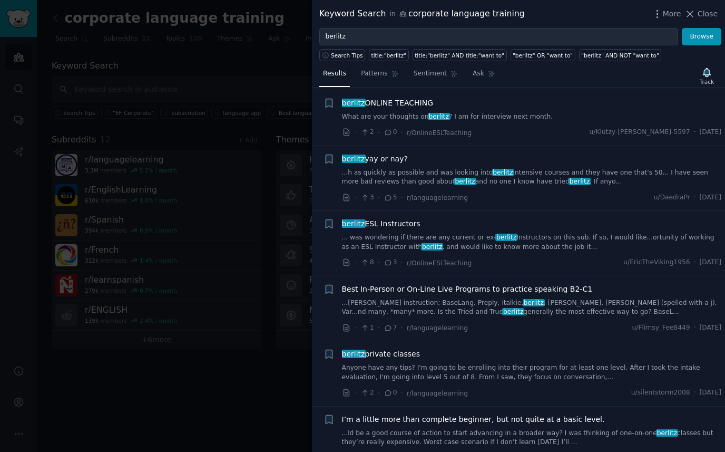
scroll to position [150, 0]
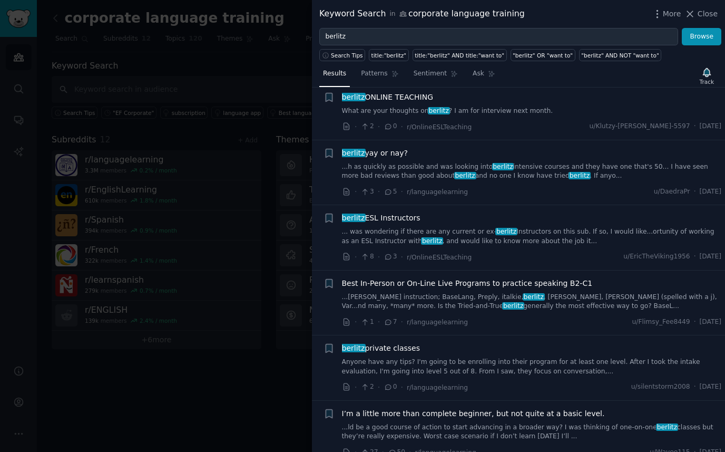
click at [432, 292] on link "...[PERSON_NAME] instruction; BaseLang, Preply, italkie, berlitz , lingoda, [PE…" at bounding box center [532, 301] width 380 height 18
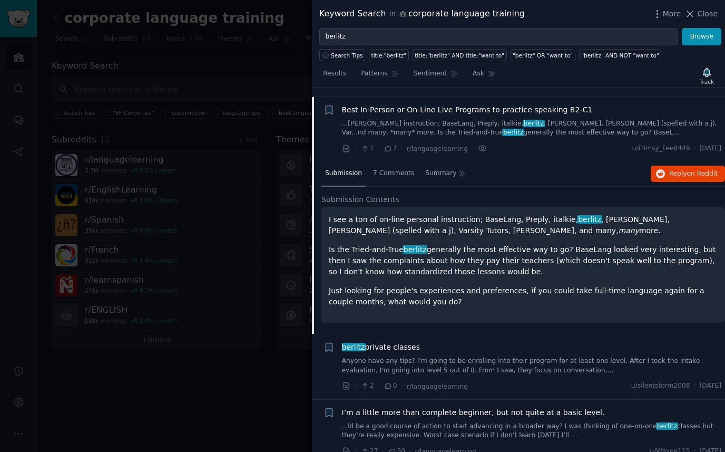
scroll to position [328, 0]
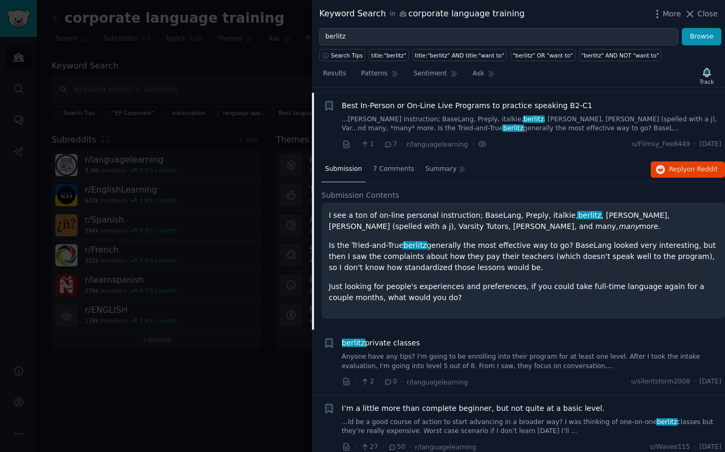
click at [454, 210] on p "I see a ton of on-line personal instruction; BaseLang, Preply, italkie, berlitz…" at bounding box center [523, 221] width 389 height 22
click at [443, 100] on span "Best In-Person or On-Line Live Programs to practice speaking B2-C1" at bounding box center [467, 105] width 251 height 11
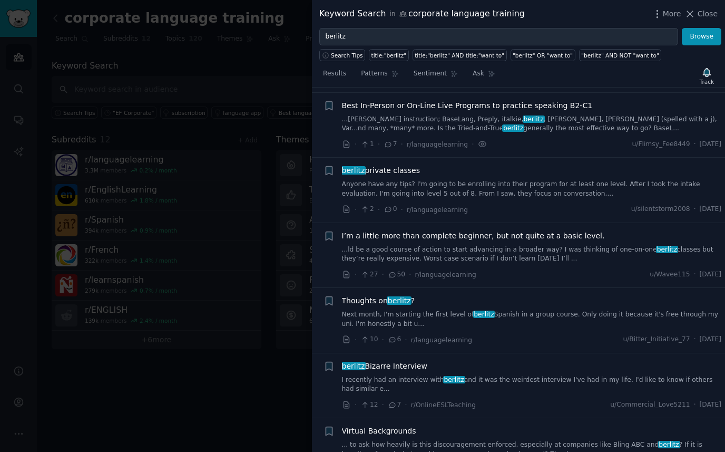
scroll to position [324, 0]
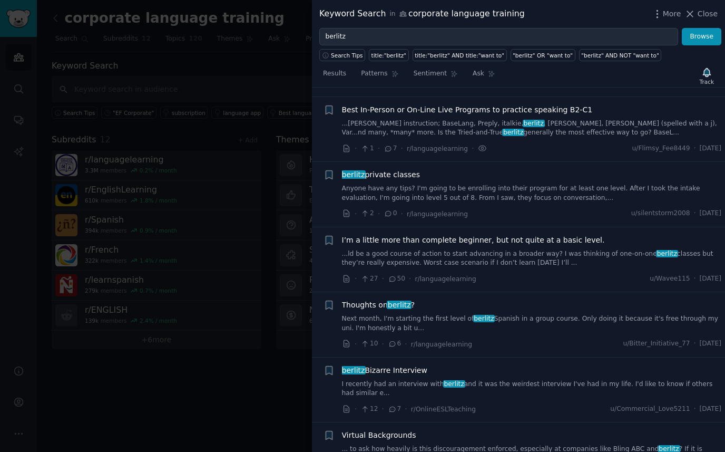
click at [443, 104] on span "Best In-Person or On-Line Live Programs to practice speaking B2-C1" at bounding box center [467, 109] width 251 height 11
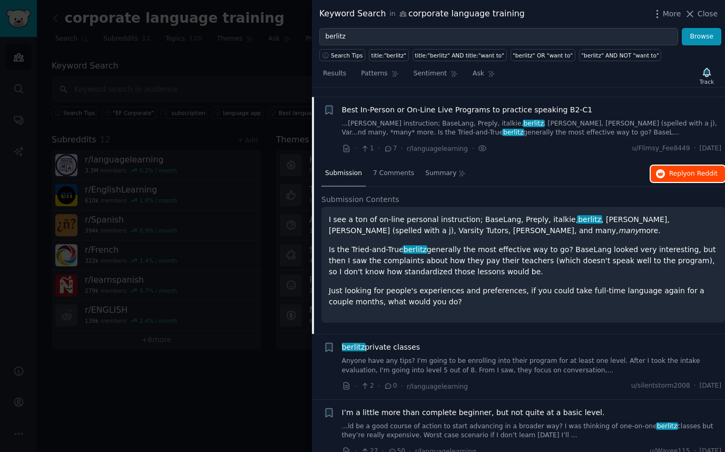
click at [688, 170] on span "on Reddit" at bounding box center [702, 173] width 31 height 7
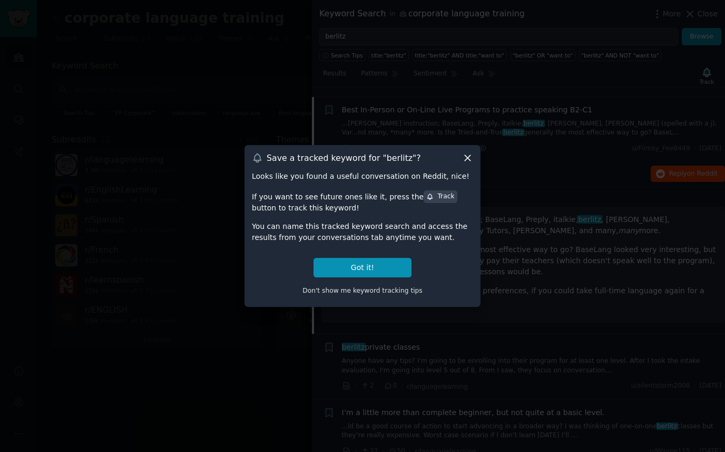
click at [472, 159] on icon at bounding box center [467, 157] width 11 height 11
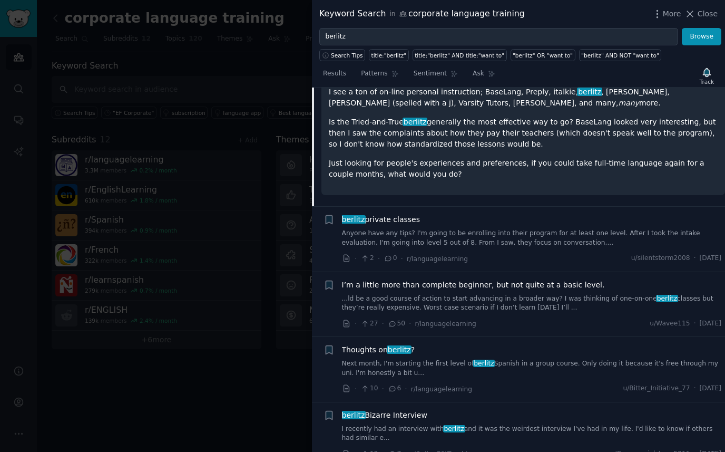
scroll to position [463, 0]
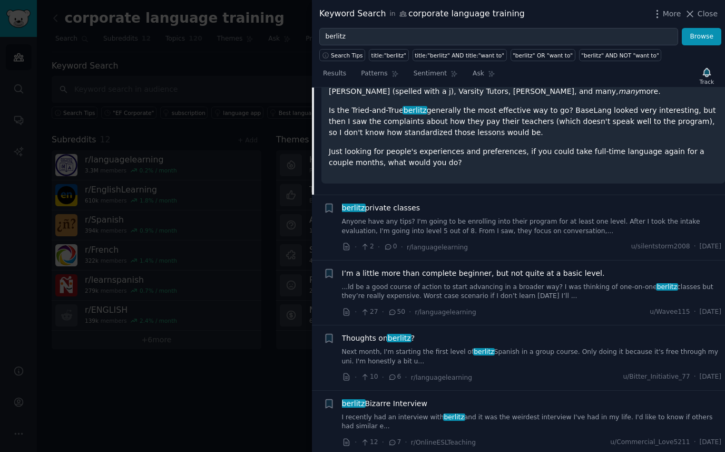
click at [480, 217] on link "Anyone have any tips? I'm going to be enrolling into their program for at least…" at bounding box center [532, 226] width 380 height 18
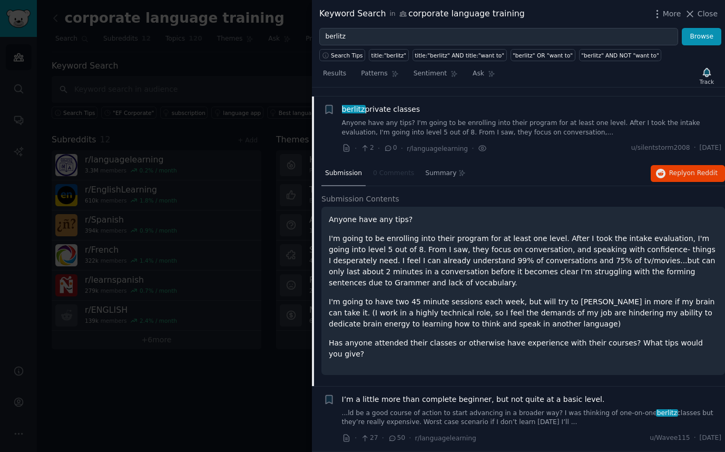
scroll to position [388, 0]
click at [682, 171] on button "Reply on Reddit" at bounding box center [688, 173] width 74 height 17
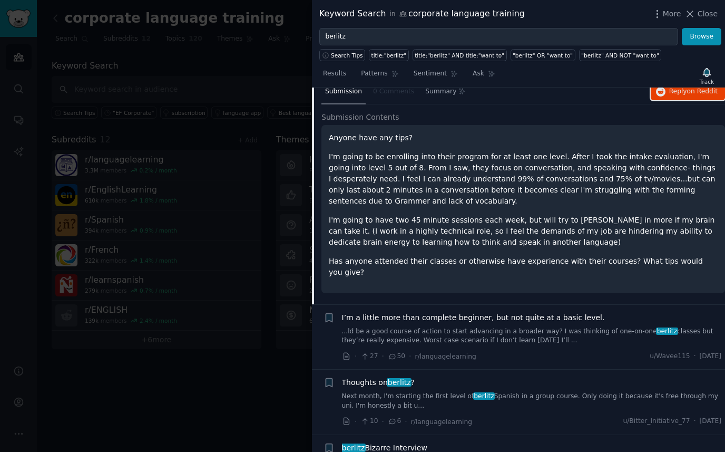
scroll to position [481, 0]
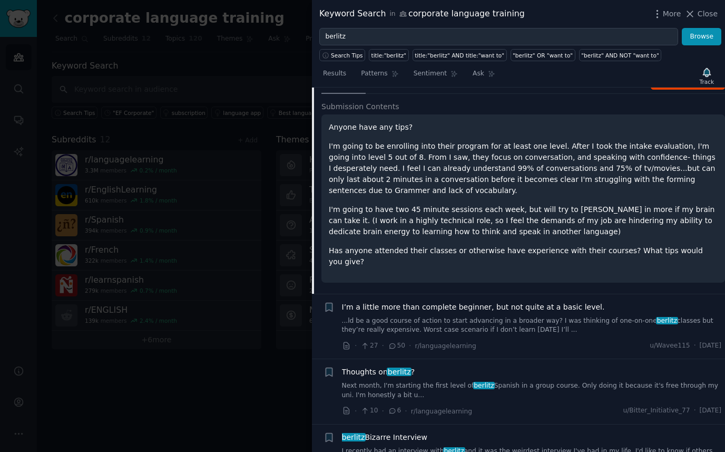
click at [554, 316] on link "...ld be a good course of action to start advancing in a broader way? I was thi…" at bounding box center [532, 325] width 380 height 18
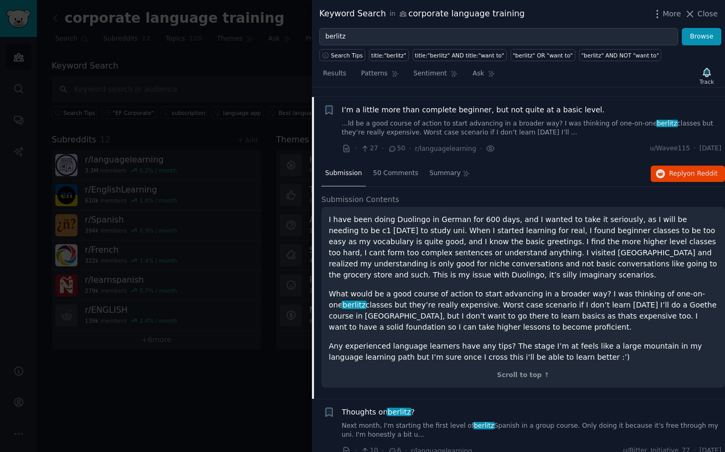
scroll to position [388, 0]
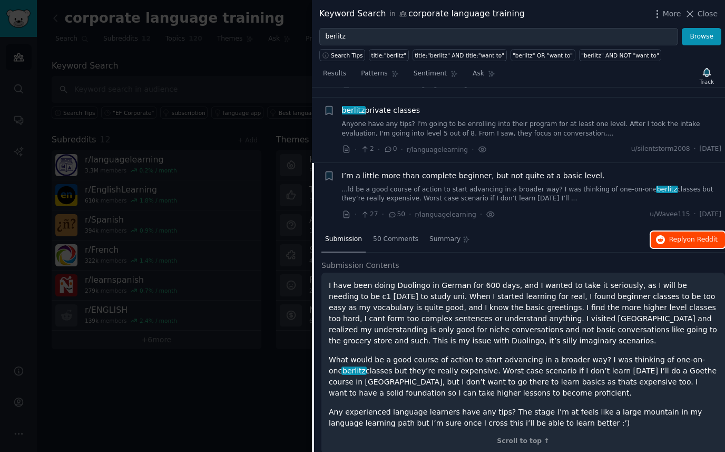
click at [697, 236] on span "on Reddit" at bounding box center [702, 239] width 31 height 7
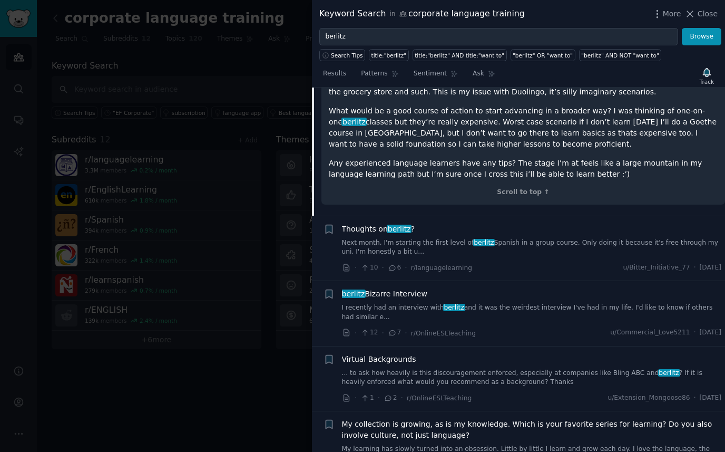
scroll to position [669, 0]
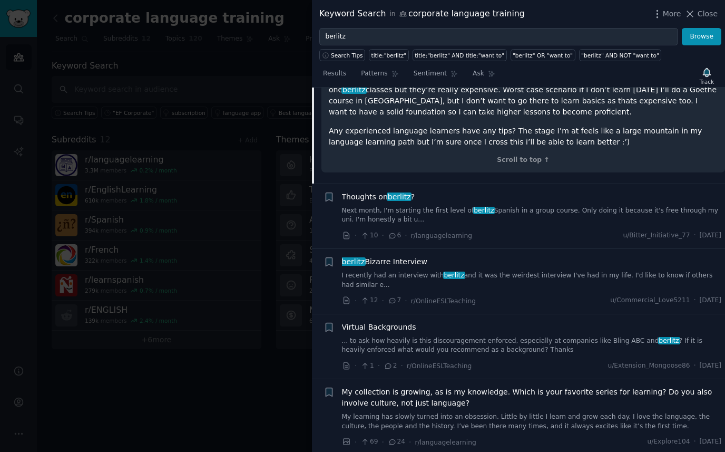
click at [487, 206] on link "Next month, I'm starting the first level of berlitz Spanish in a group course. …" at bounding box center [532, 215] width 380 height 18
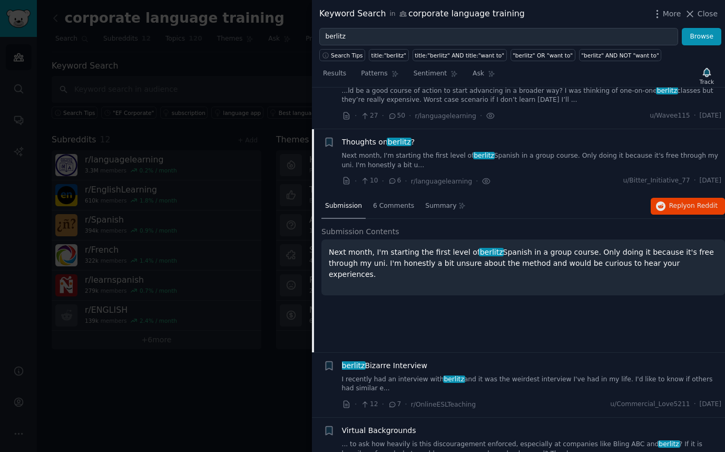
scroll to position [482, 0]
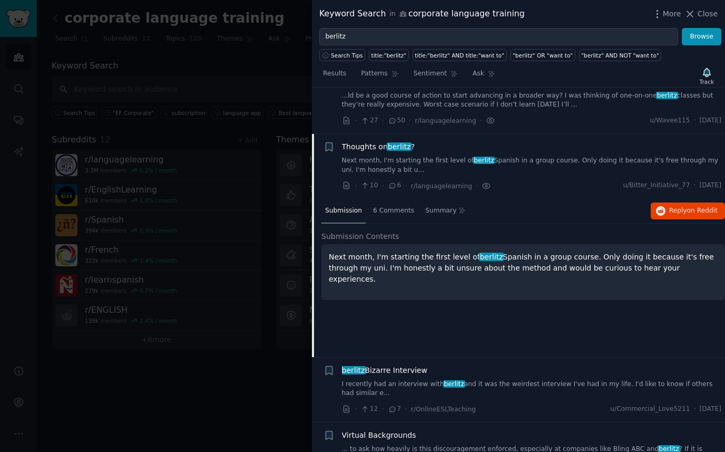
click at [382, 141] on span "Thoughts on berlitz ?" at bounding box center [378, 146] width 73 height 11
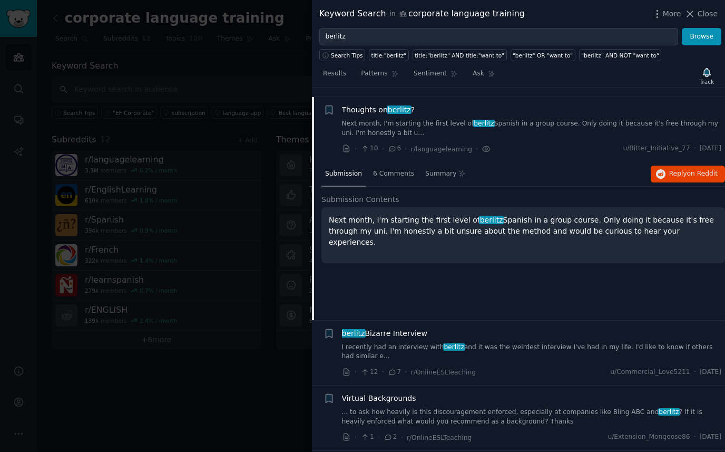
scroll to position [519, 0]
click at [698, 169] on span "Reply on Reddit" at bounding box center [693, 173] width 48 height 9
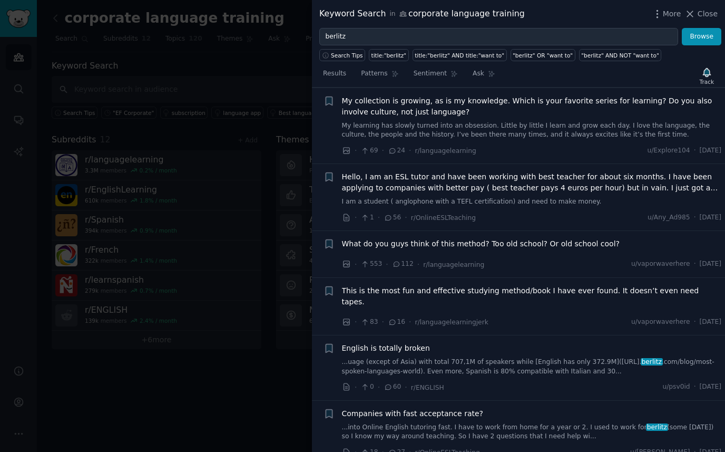
scroll to position [883, 0]
click at [470, 237] on span "What do you guys think of this method? Too old school? Or old school cool?" at bounding box center [481, 242] width 278 height 11
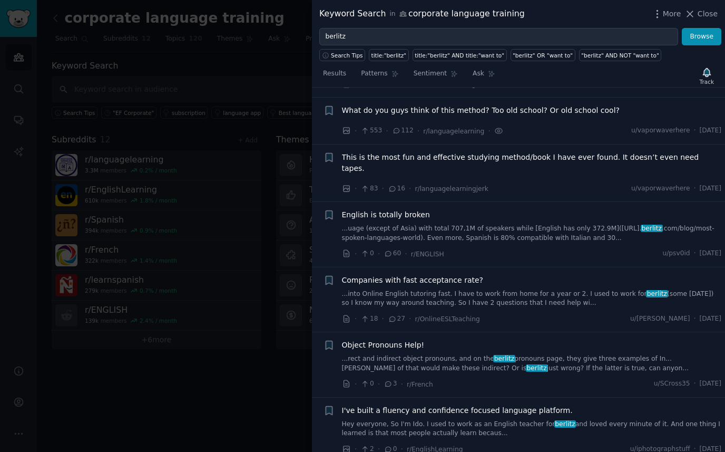
scroll to position [1015, 0]
click at [614, 223] on link "...uage (except of Asia) with total 707,1M of speakers while [English has only …" at bounding box center [532, 232] width 380 height 18
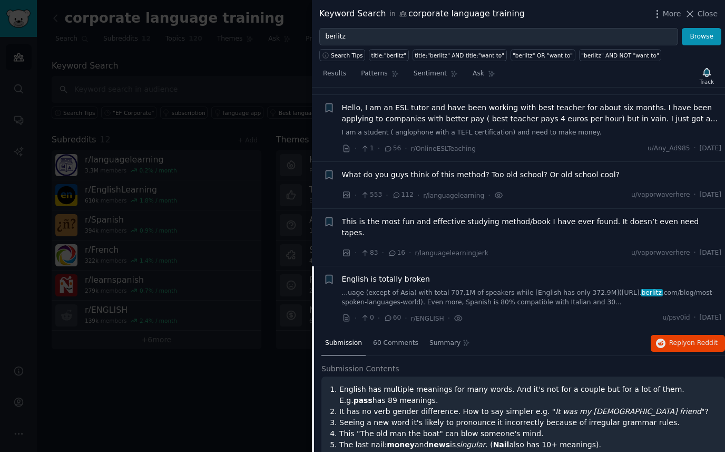
scroll to position [757, 0]
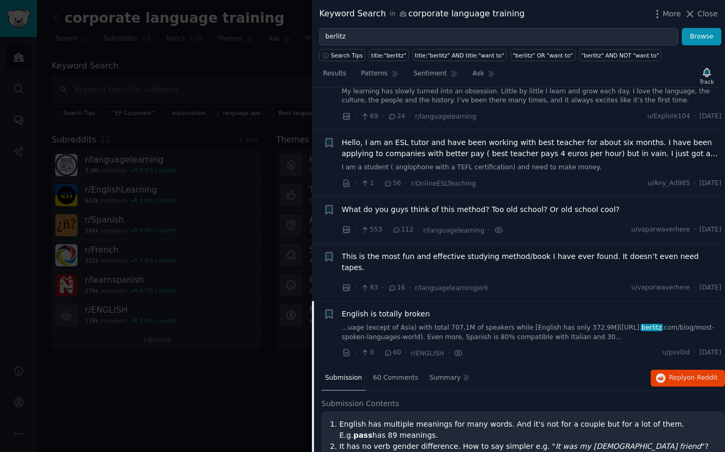
click at [538, 204] on span "What do you guys think of this method? Too old school? Or old school cool?" at bounding box center [481, 209] width 278 height 11
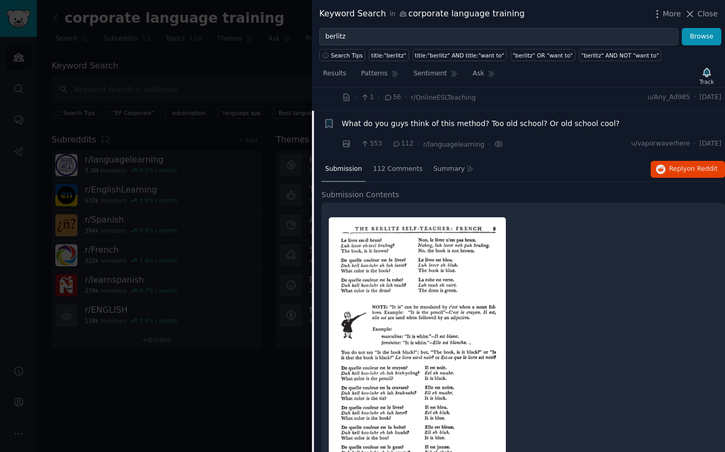
scroll to position [857, 0]
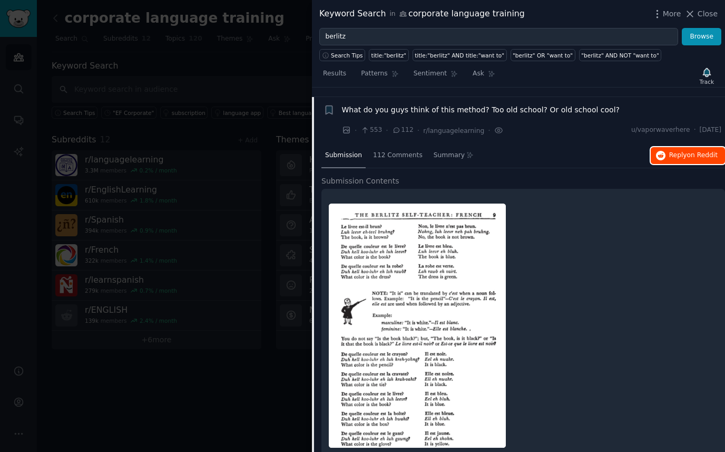
click at [673, 151] on button "Reply on Reddit" at bounding box center [688, 155] width 74 height 17
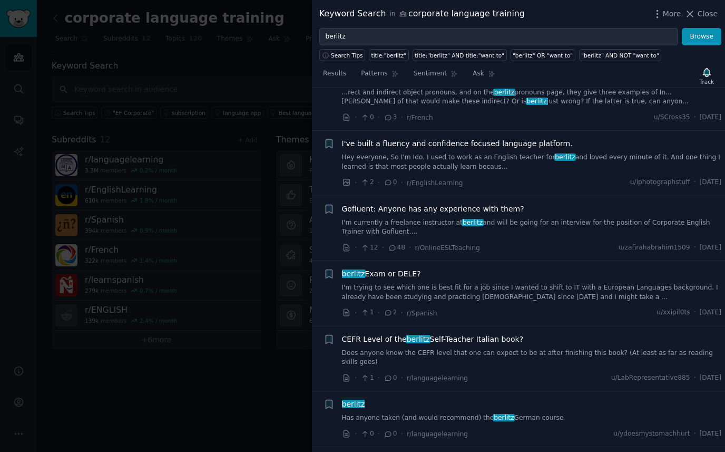
scroll to position [1454, 0]
click at [495, 202] on span "Gofluent: Anyone has any experience with them?" at bounding box center [433, 207] width 182 height 11
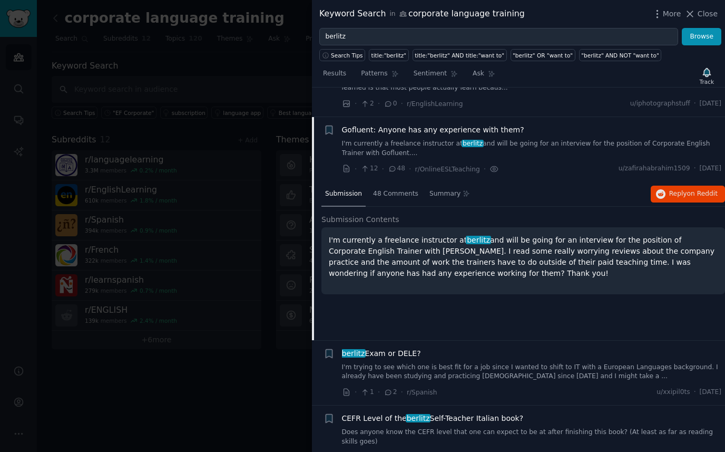
scroll to position [1210, 0]
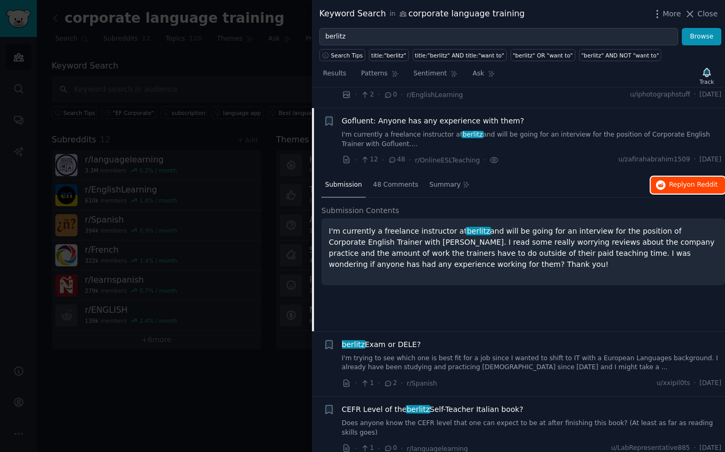
click at [694, 177] on button "Reply on Reddit" at bounding box center [688, 185] width 74 height 17
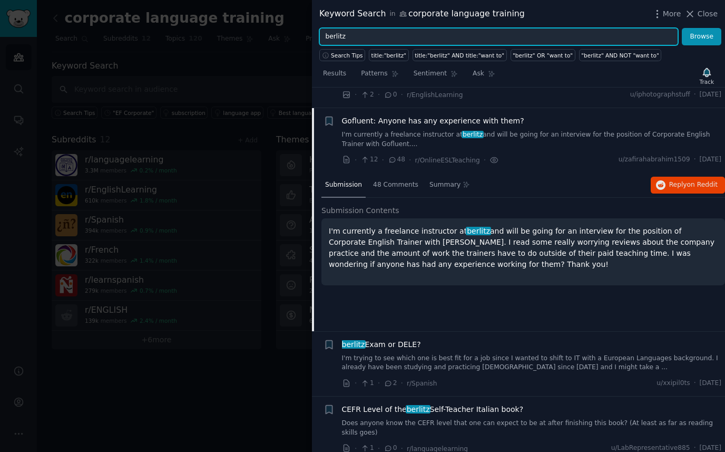
click at [354, 34] on input "berlitz" at bounding box center [498, 37] width 359 height 18
click at [682, 28] on button "Browse" at bounding box center [702, 37] width 40 height 18
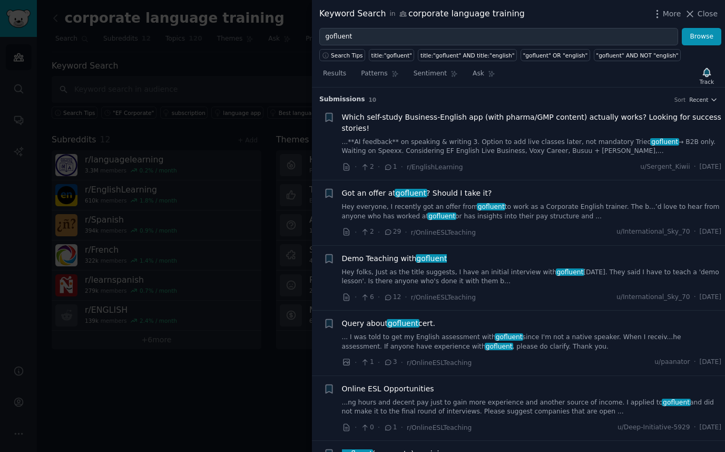
click at [444, 115] on span "Which self-study Business-English app (with pharma/GMP content) actually works?…" at bounding box center [532, 123] width 380 height 22
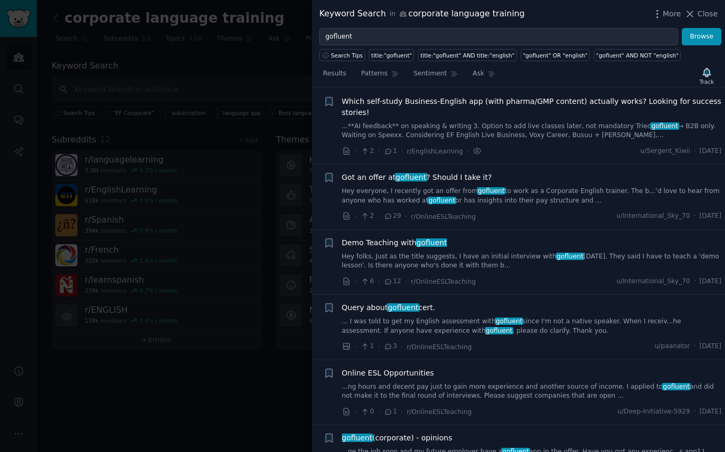
scroll to position [16, 0]
click at [415, 106] on span "Which self-study Business-English app (with pharma/GMP content) actually works?…" at bounding box center [532, 106] width 380 height 22
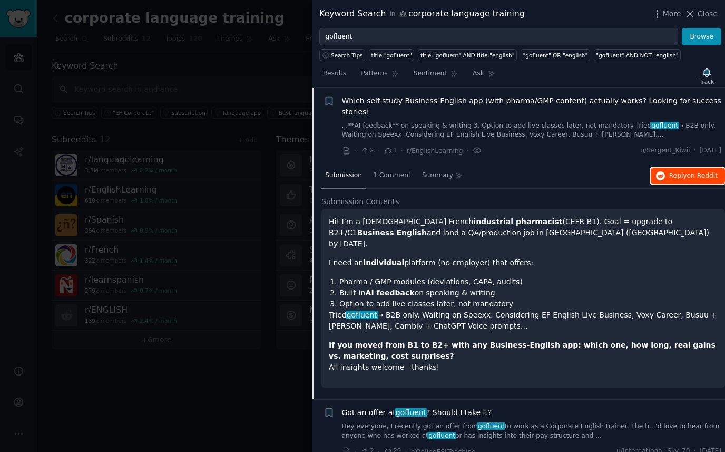
click at [684, 177] on span "Reply on Reddit" at bounding box center [693, 175] width 48 height 9
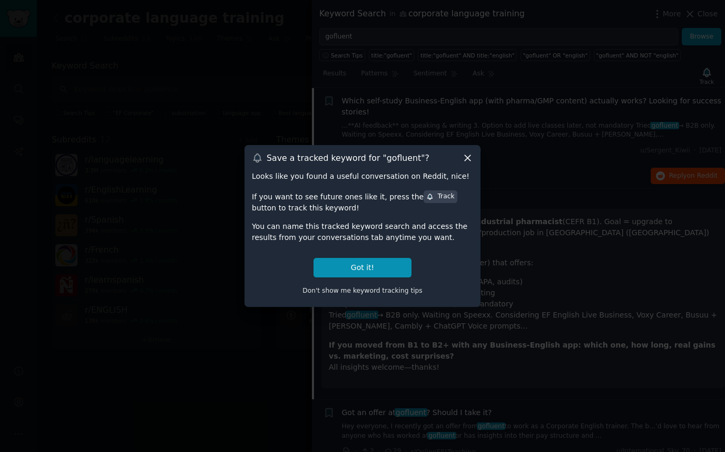
click at [473, 154] on icon at bounding box center [467, 157] width 11 height 11
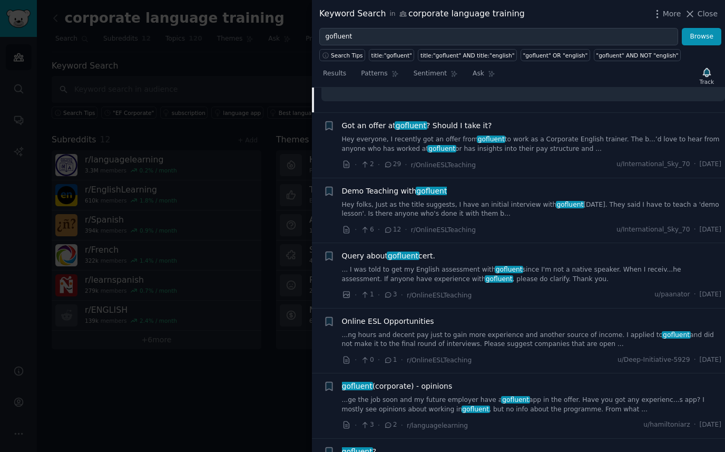
scroll to position [307, 0]
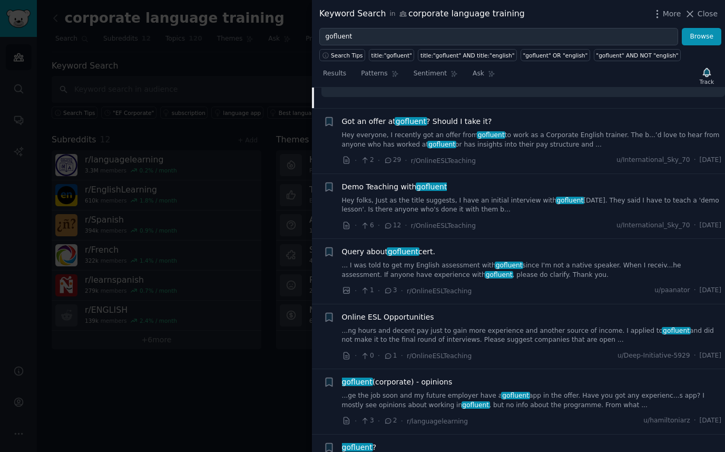
click at [586, 261] on link "... I was told to get my English assessment with gofluent since I'm not a nativ…" at bounding box center [532, 270] width 380 height 18
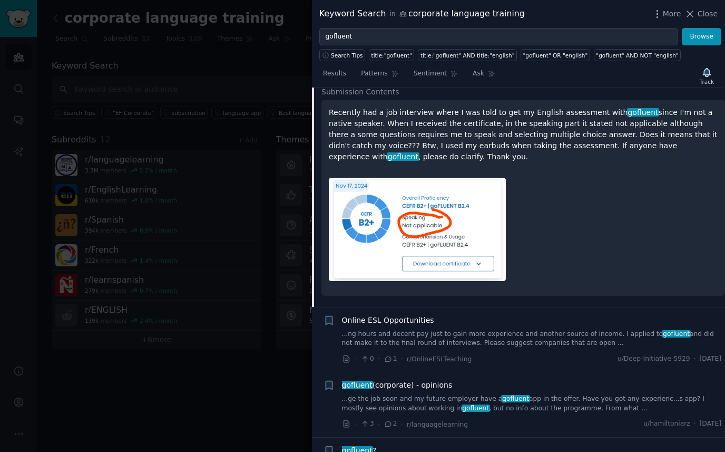
scroll to position [464, 0]
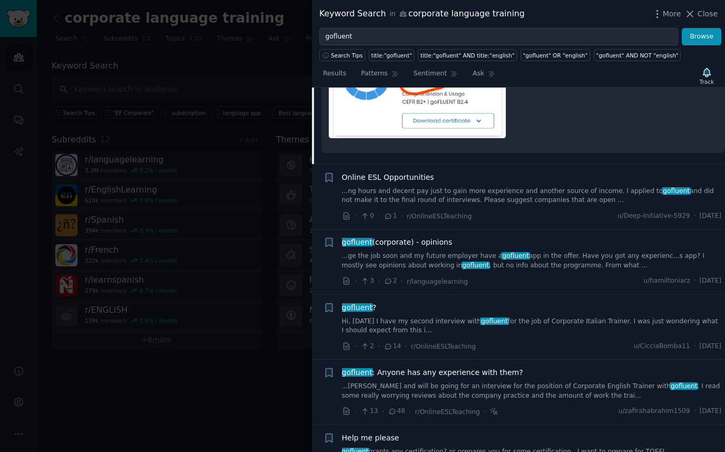
click at [577, 262] on link "...ge the job soon and my future employer have a gofluent app in the offer. Hav…" at bounding box center [532, 260] width 380 height 18
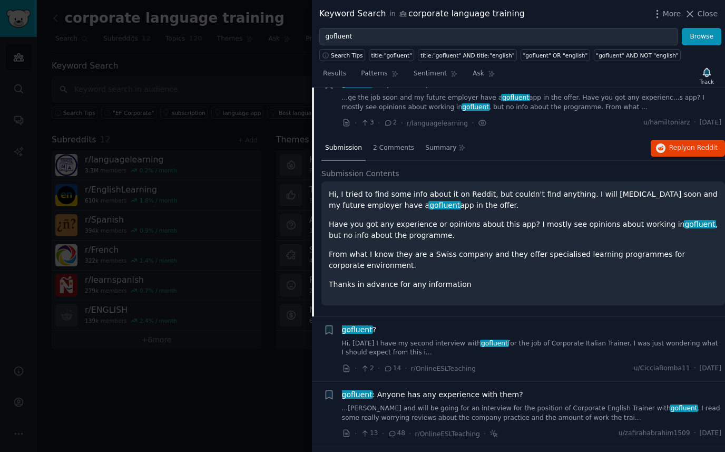
scroll to position [353, 0]
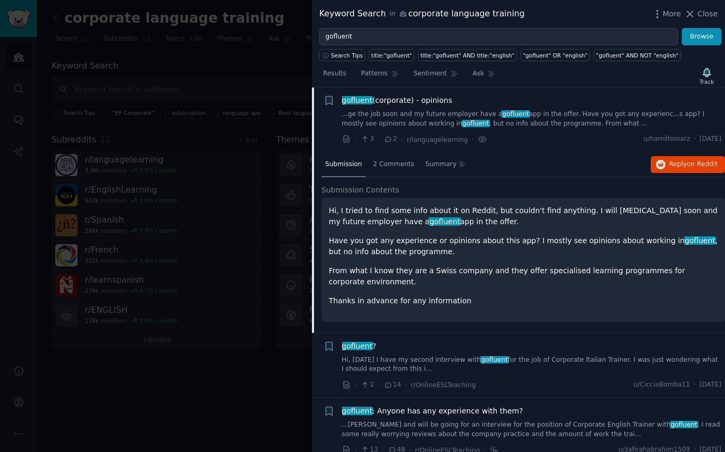
click at [587, 215] on p "Hi, I tried to find some info about it on Reddit, but couldn't find anything. I…" at bounding box center [523, 216] width 389 height 22
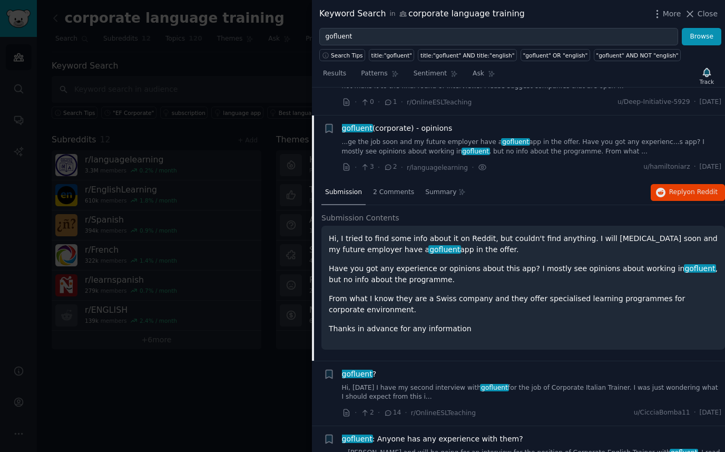
scroll to position [316, 0]
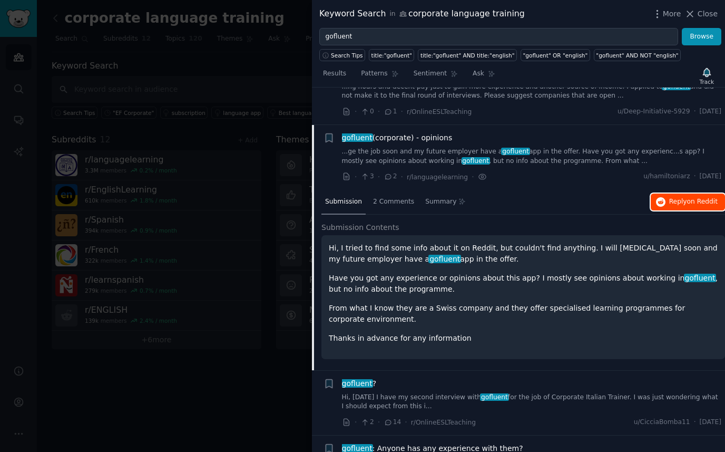
click at [669, 203] on span "Reply on Reddit" at bounding box center [693, 201] width 48 height 9
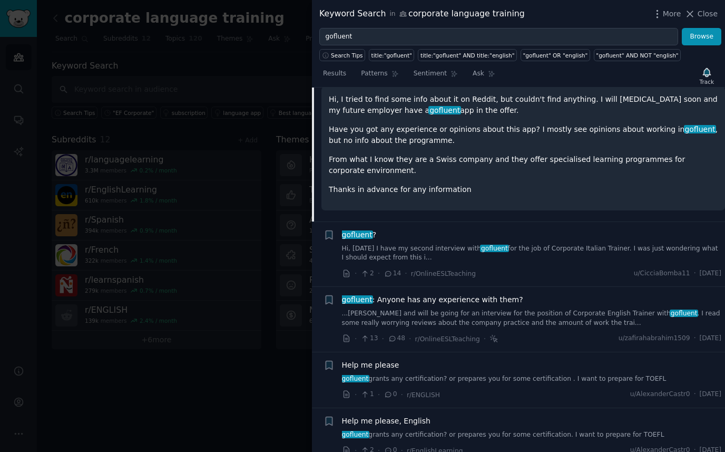
click at [431, 305] on span "gofluent : Anyone has any experience with them?" at bounding box center [432, 299] width 181 height 11
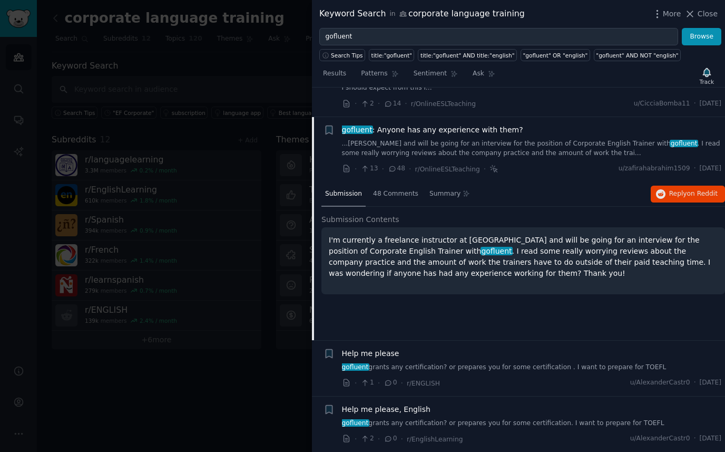
click at [486, 414] on div "Help me please, English gofluent grants any certification? or prepares you for …" at bounding box center [532, 416] width 380 height 24
click at [367, 402] on li "+ Help me please, English gofluent grants any certification? or prepares you fo…" at bounding box center [518, 423] width 413 height 55
click at [370, 408] on span "Help me please, English" at bounding box center [386, 409] width 89 height 11
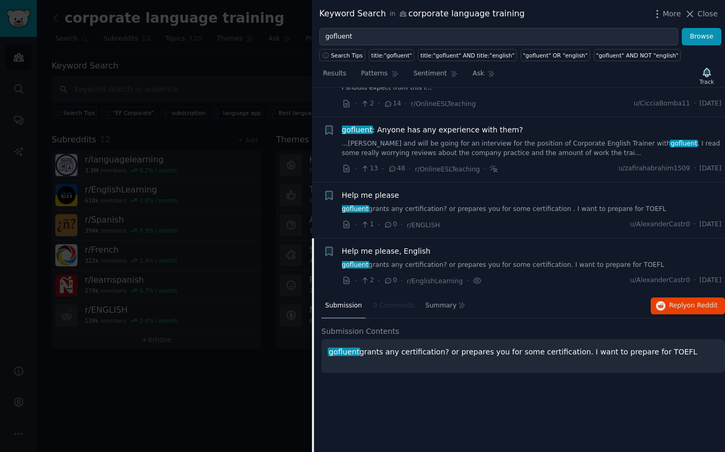
click at [391, 252] on span "Help me please, English" at bounding box center [386, 251] width 89 height 11
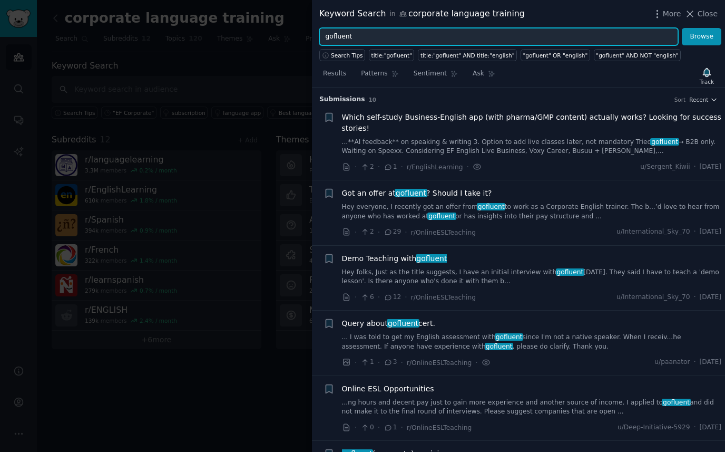
click at [390, 28] on input "gofluent" at bounding box center [498, 37] width 359 height 18
click at [682, 28] on button "Browse" at bounding box center [702, 37] width 40 height 18
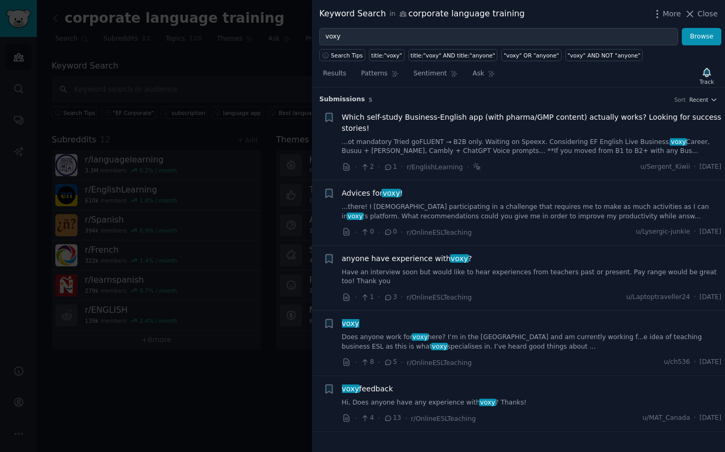
click at [526, 211] on link "...there! I [DEMOGRAPHIC_DATA] participating in a challenge that requires me to…" at bounding box center [532, 211] width 380 height 18
click at [378, 46] on div "Search Tips title:"voxy" title:"voxy" AND title:"anyone" "voxy" OR "anyone" "vo…" at bounding box center [518, 53] width 413 height 16
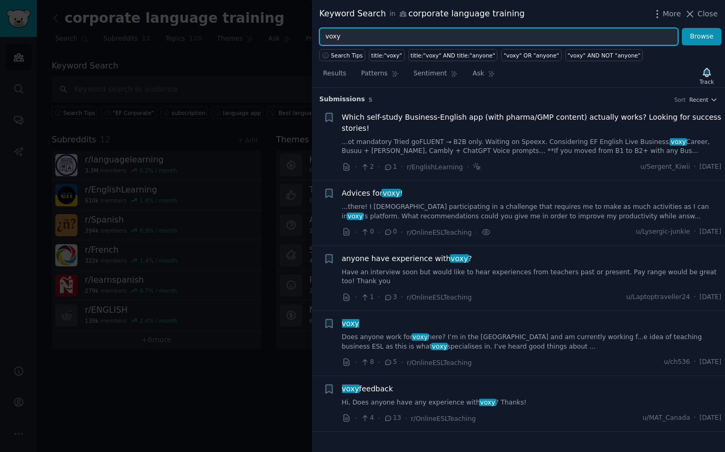
click at [378, 45] on input "voxy" at bounding box center [498, 37] width 359 height 18
type input "L"
type input "[PERSON_NAME]"
click at [682, 28] on button "Browse" at bounding box center [702, 37] width 40 height 18
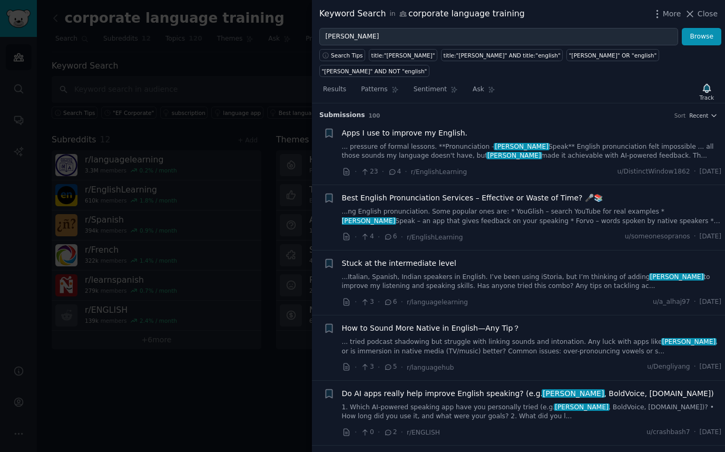
click at [422, 128] on span "Apps I use to improve my English." at bounding box center [405, 133] width 126 height 11
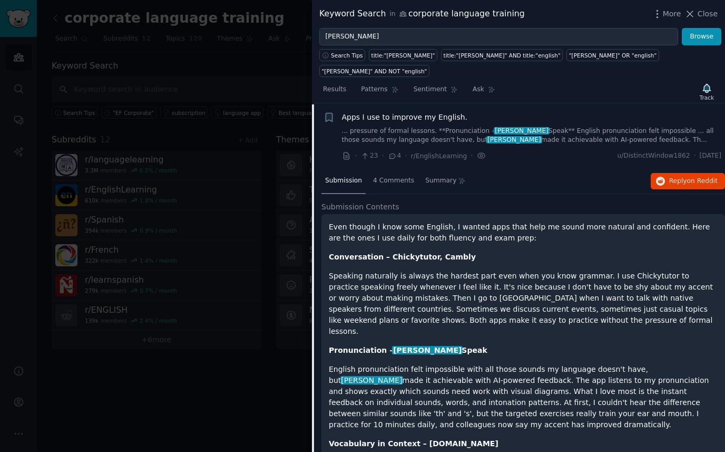
scroll to position [16, 0]
click at [675, 176] on span "Reply on Reddit" at bounding box center [693, 180] width 48 height 9
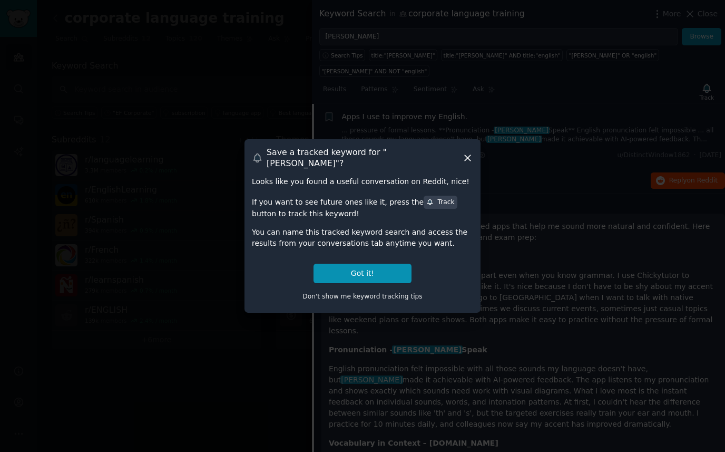
click at [469, 165] on div "Save a tracked keyword for " [PERSON_NAME] "? Looks like you found a useful con…" at bounding box center [363, 225] width 236 height 173
click at [469, 161] on icon at bounding box center [467, 157] width 11 height 11
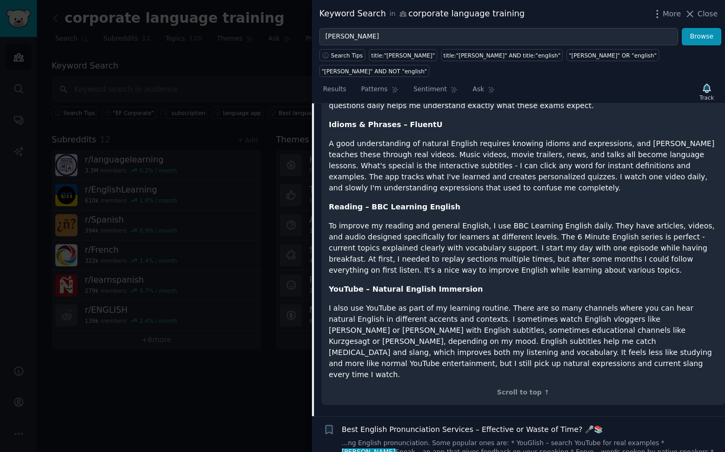
scroll to position [805, 0]
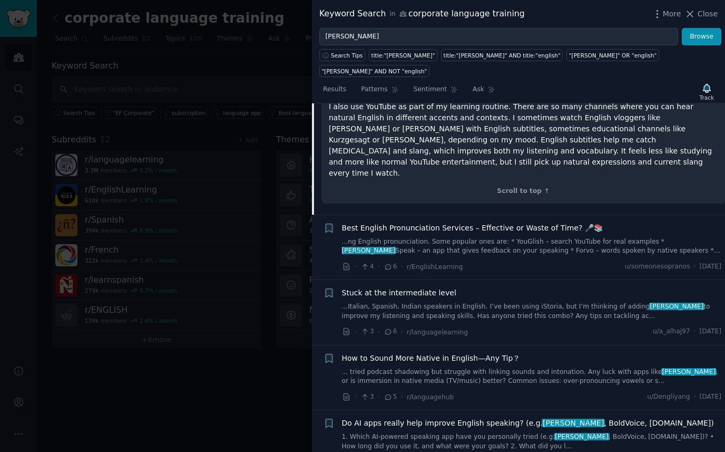
click at [543, 222] on span "Best English Pronunciation Services – Effective or Waste of Time? 🎤📚" at bounding box center [472, 227] width 261 height 11
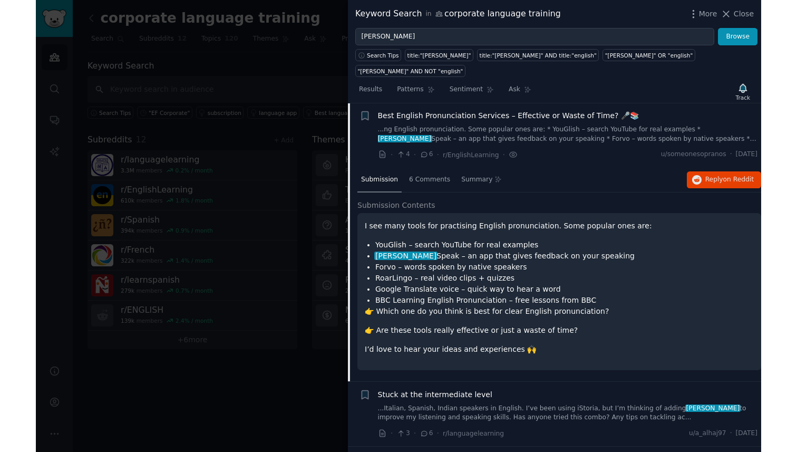
scroll to position [82, 0]
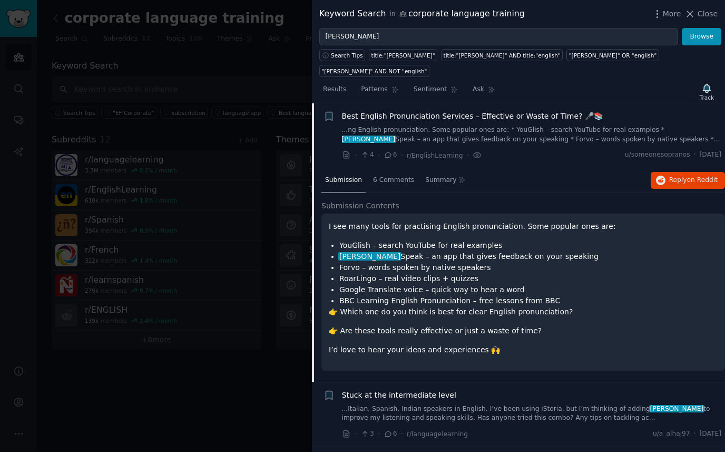
click at [685, 172] on div "Submission 6 Comments Summary Reply on Reddit" at bounding box center [523, 180] width 404 height 25
click at [687, 176] on span "on Reddit" at bounding box center [702, 179] width 31 height 7
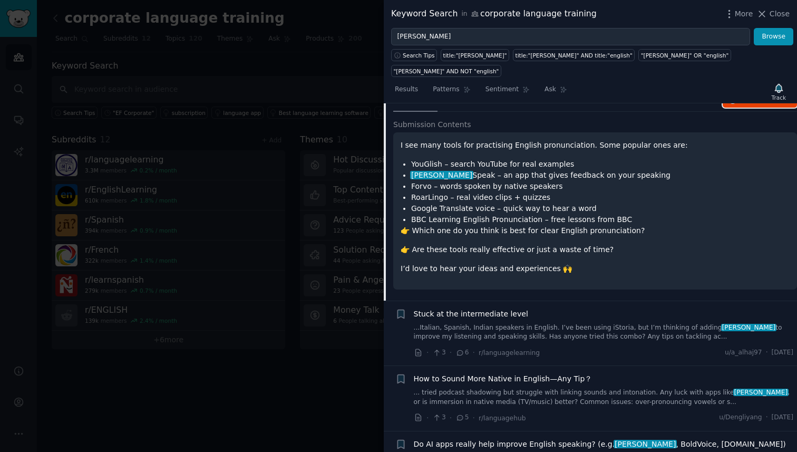
scroll to position [167, 0]
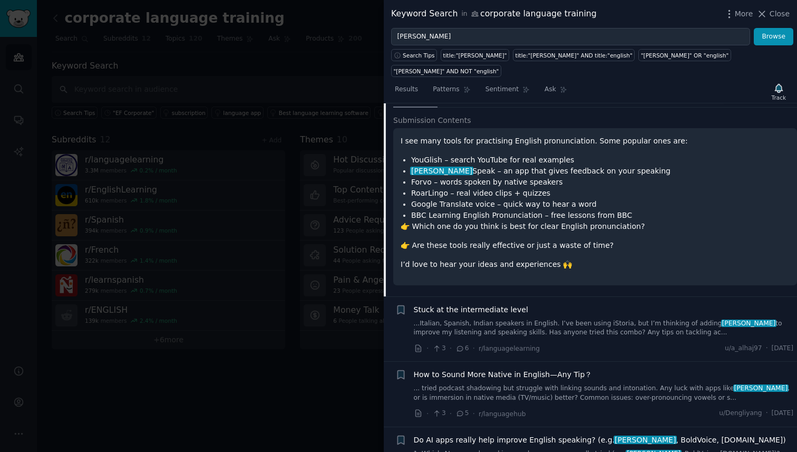
click at [492, 304] on span "Stuck at the intermediate level" at bounding box center [471, 309] width 114 height 11
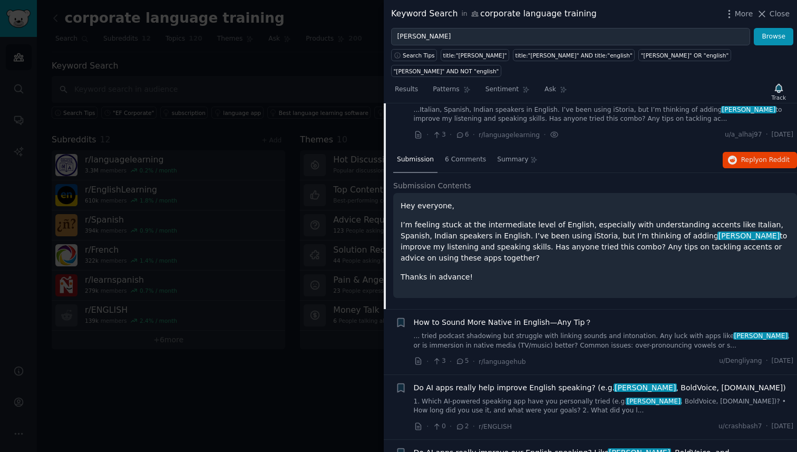
scroll to position [146, 0]
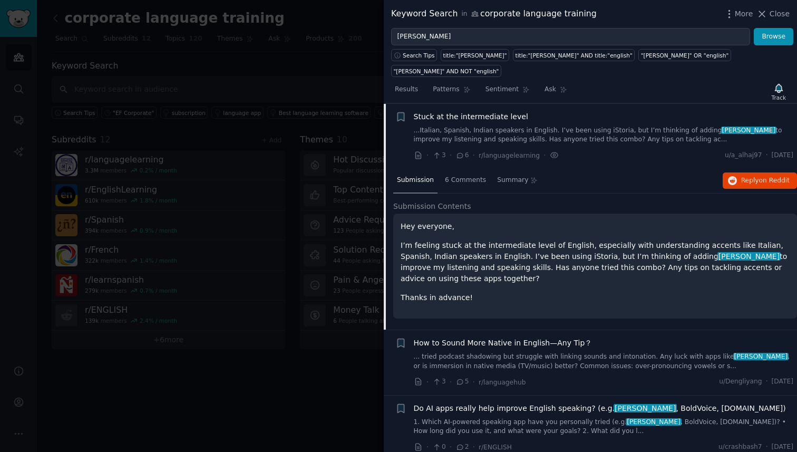
click at [465, 111] on span "Stuck at the intermediate level" at bounding box center [471, 116] width 114 height 11
click at [722, 172] on button "Reply on Reddit" at bounding box center [759, 180] width 74 height 17
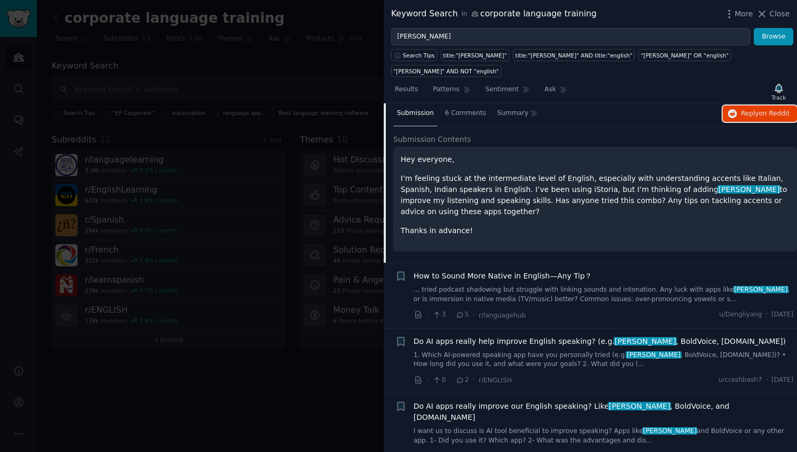
scroll to position [216, 0]
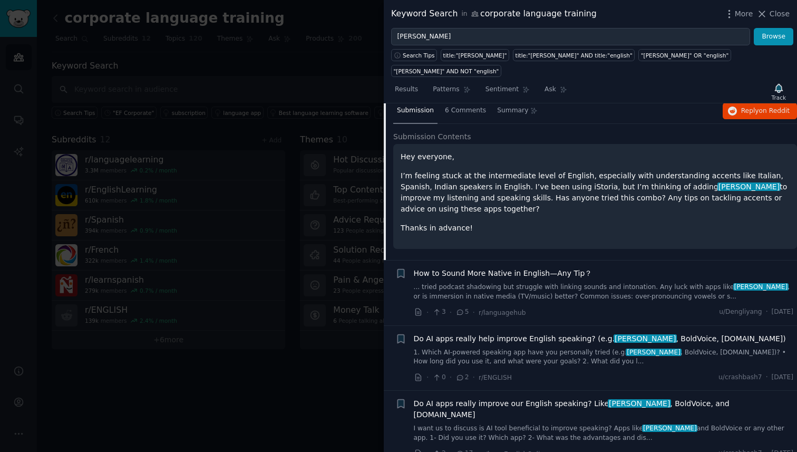
click at [507, 268] on span "How to Sound More Native in English—Any Tip？" at bounding box center [503, 273] width 179 height 11
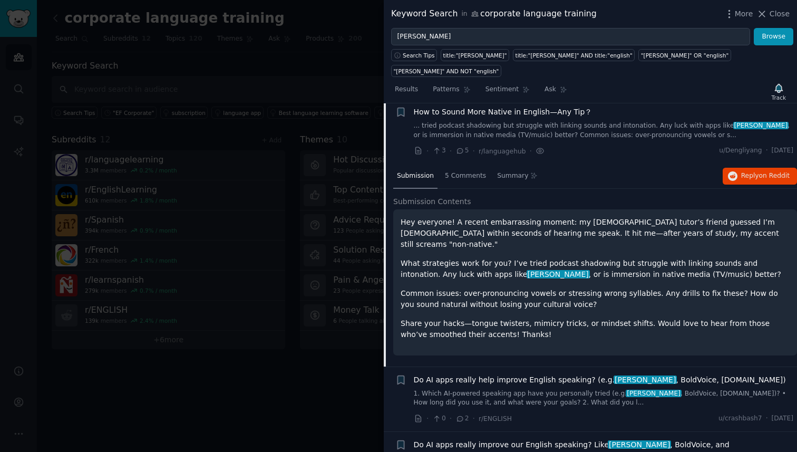
scroll to position [212, 0]
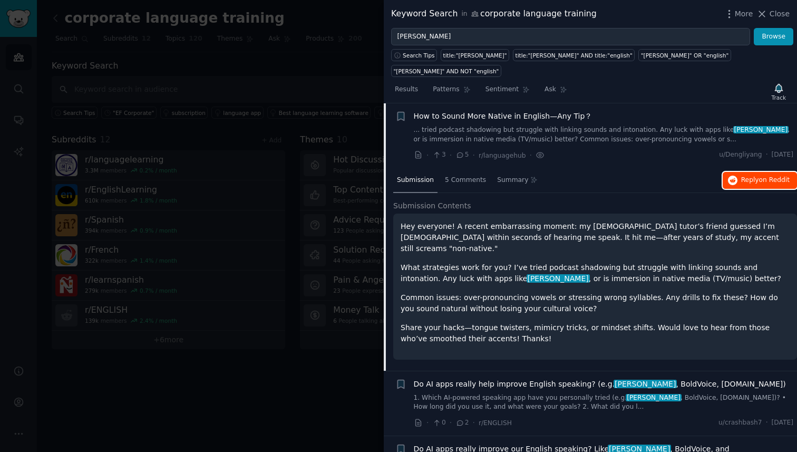
click at [725, 175] on span "Reply on Reddit" at bounding box center [765, 179] width 48 height 9
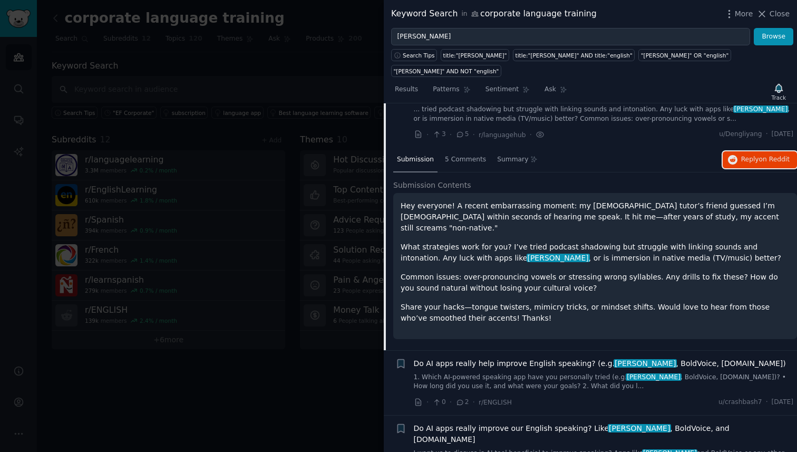
scroll to position [236, 0]
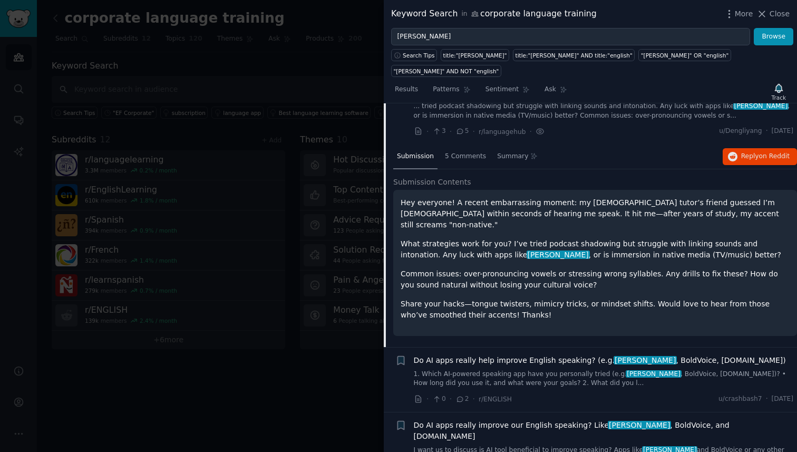
click at [510, 347] on li "+ Do AI apps really help improve English speaking? (e.g. [PERSON_NAME] , [PERSO…" at bounding box center [590, 379] width 413 height 65
click at [510, 355] on span "Do AI apps really help improve English speaking? (e.g. [PERSON_NAME] , [PERSON_…" at bounding box center [600, 360] width 372 height 11
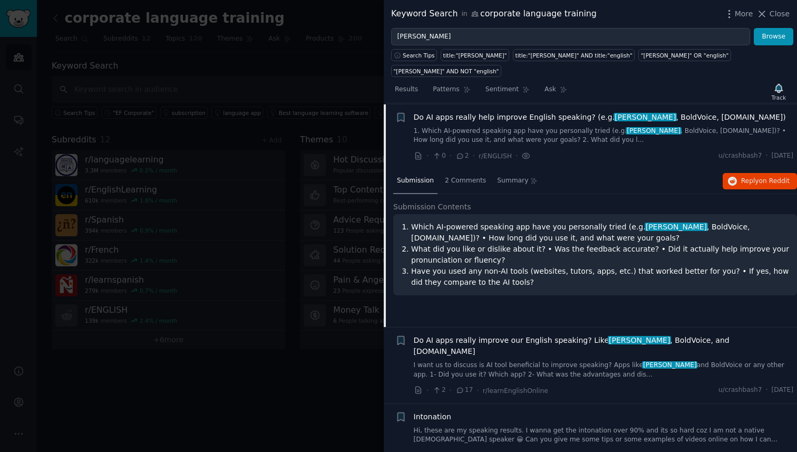
scroll to position [277, 0]
click at [550, 360] on link "I want us to discuss is AI tool beneficial to improve speaking? Apps like [PERS…" at bounding box center [604, 369] width 380 height 18
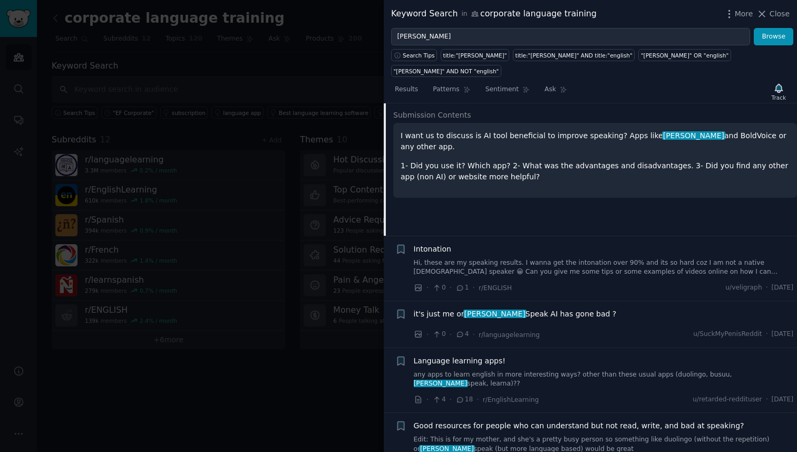
scroll to position [454, 0]
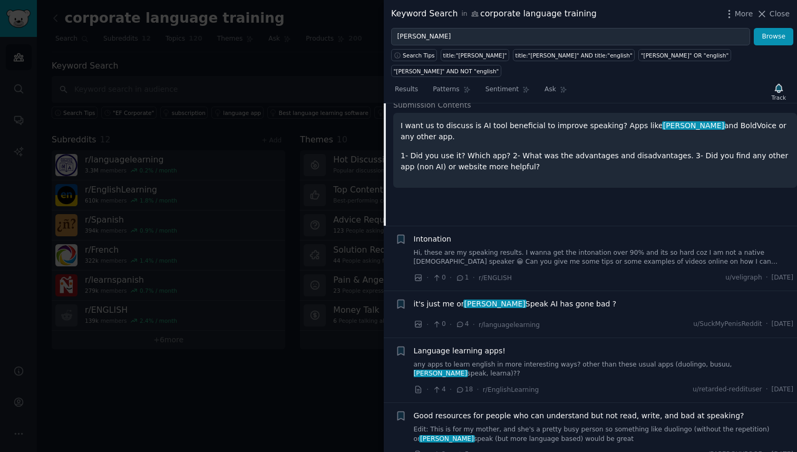
click at [480, 345] on span "Language learning apps!" at bounding box center [460, 350] width 92 height 11
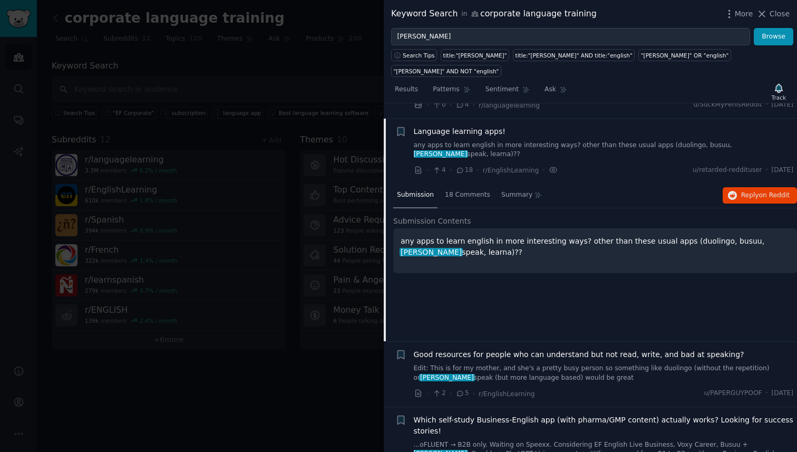
scroll to position [519, 0]
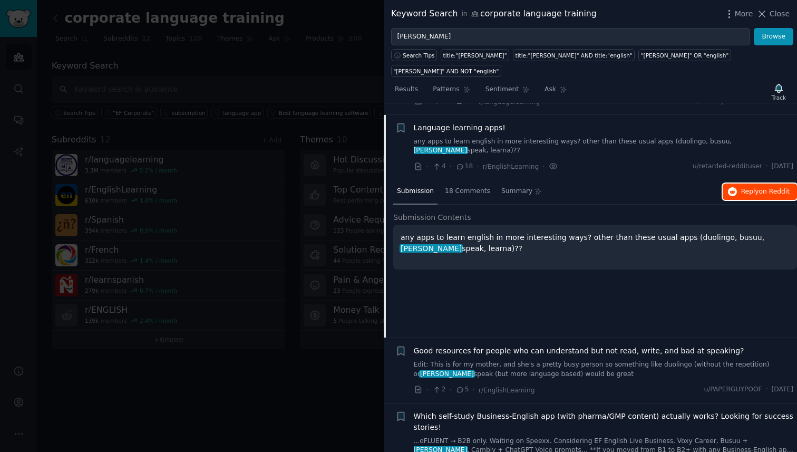
click at [725, 183] on button "Reply on Reddit" at bounding box center [759, 191] width 74 height 17
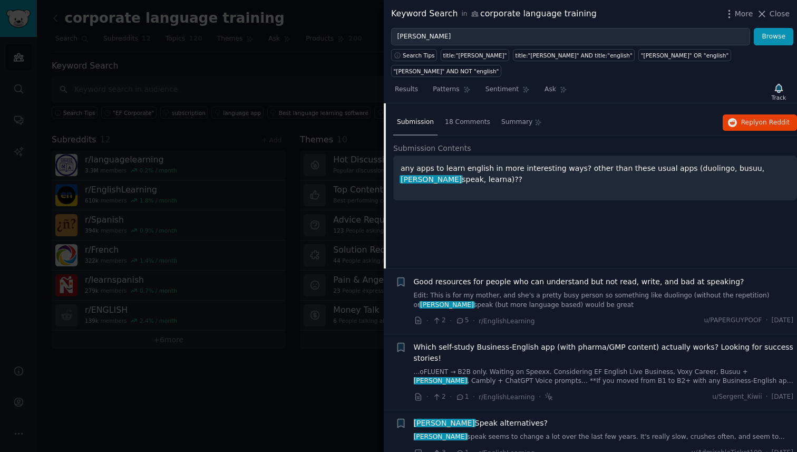
scroll to position [598, 0]
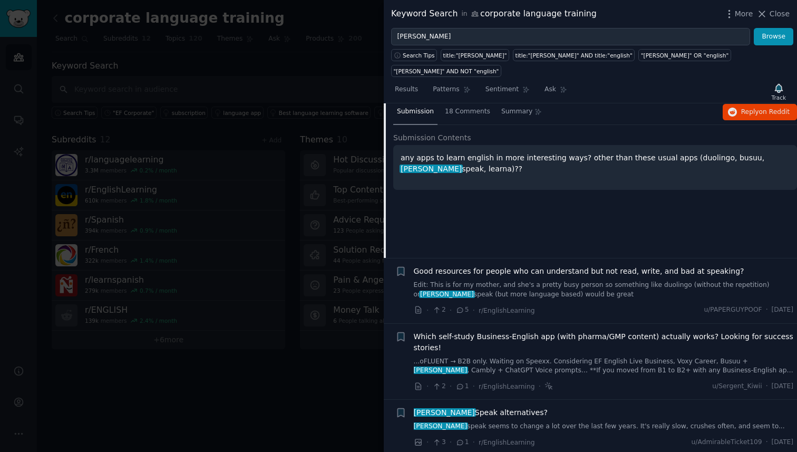
click at [606, 266] on span "Good resources for people who can understand but not read, write, and bad at sp…" at bounding box center [579, 271] width 330 height 11
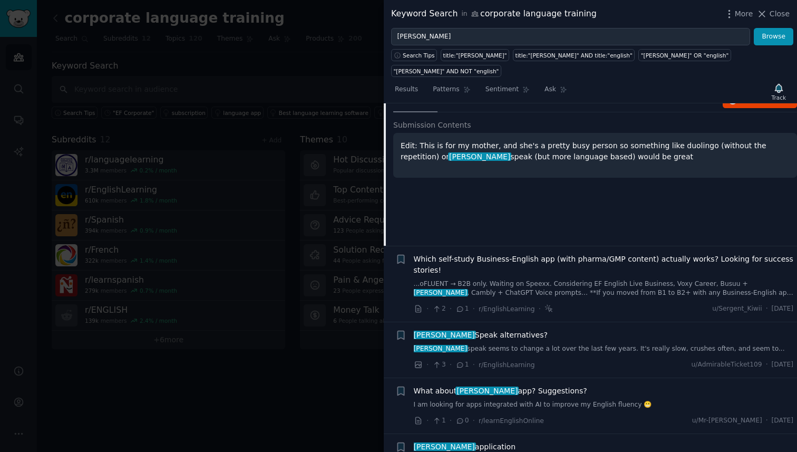
scroll to position [699, 0]
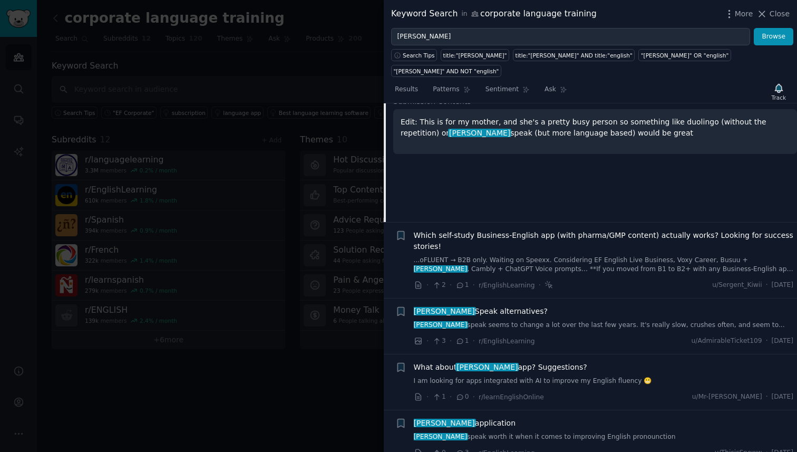
click at [483, 306] on span "[PERSON_NAME] Speak alternatives?" at bounding box center [481, 311] width 134 height 11
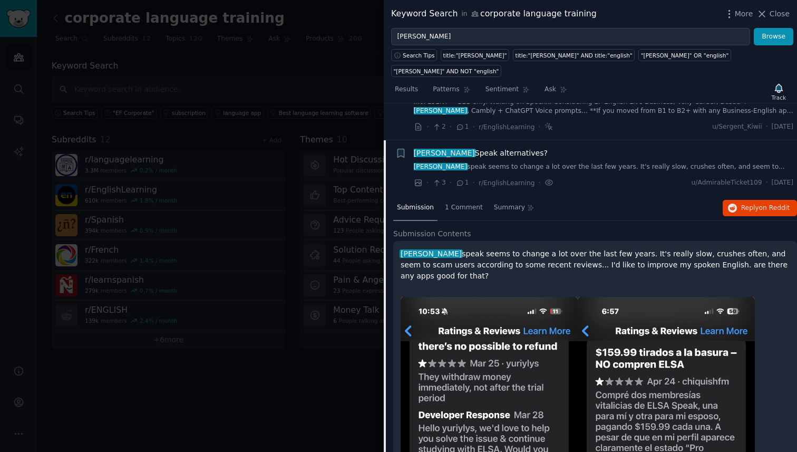
scroll to position [716, 0]
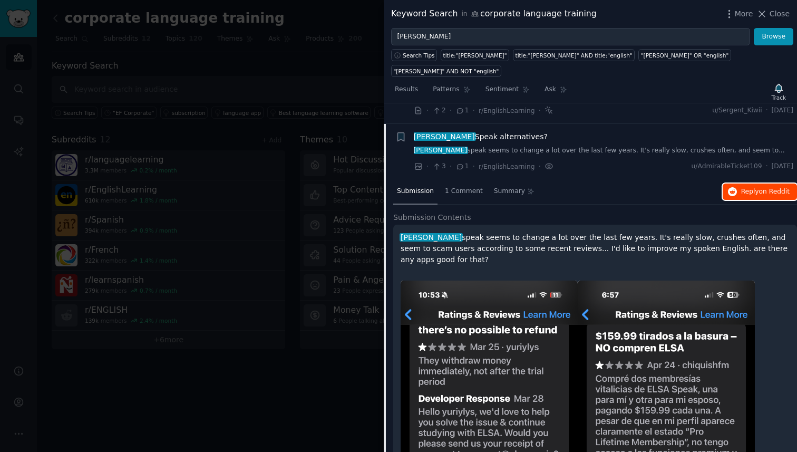
click at [725, 183] on button "Reply on Reddit" at bounding box center [759, 191] width 74 height 17
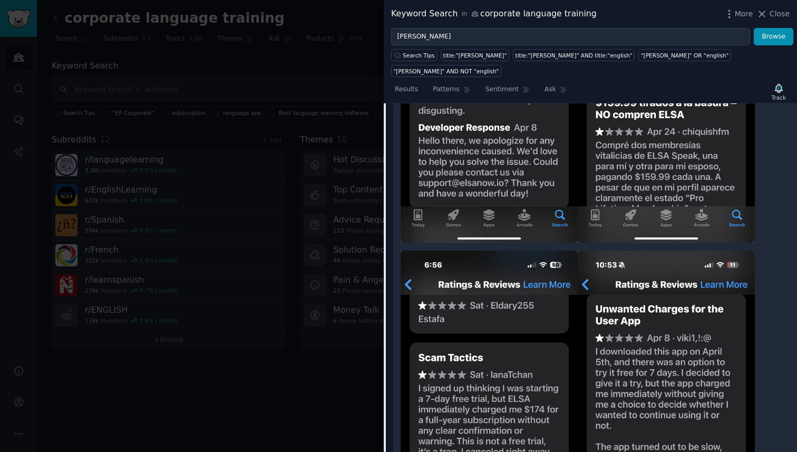
scroll to position [1703, 0]
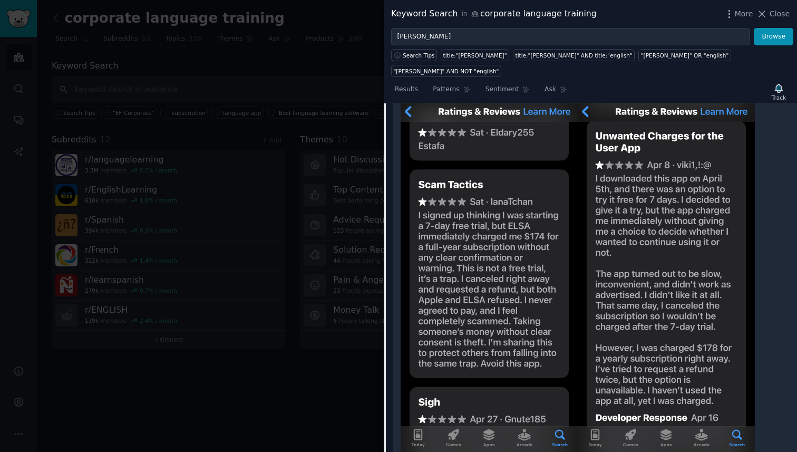
click at [261, 121] on div at bounding box center [398, 226] width 797 height 452
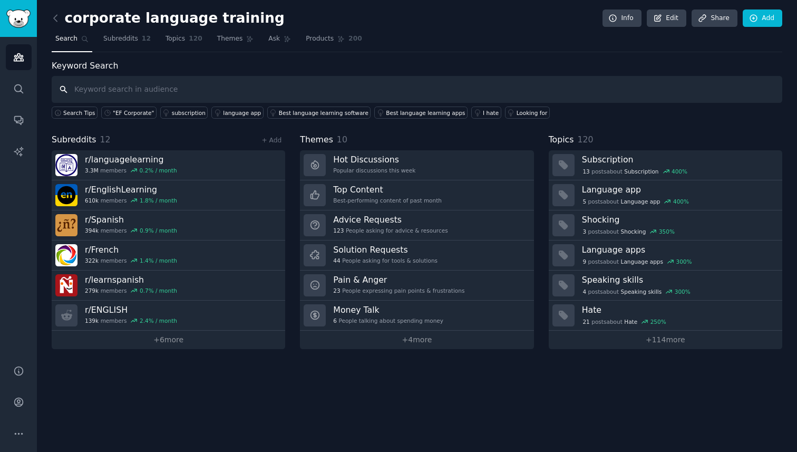
click at [165, 95] on input "text" at bounding box center [417, 89] width 730 height 27
type input "[PERSON_NAME]"
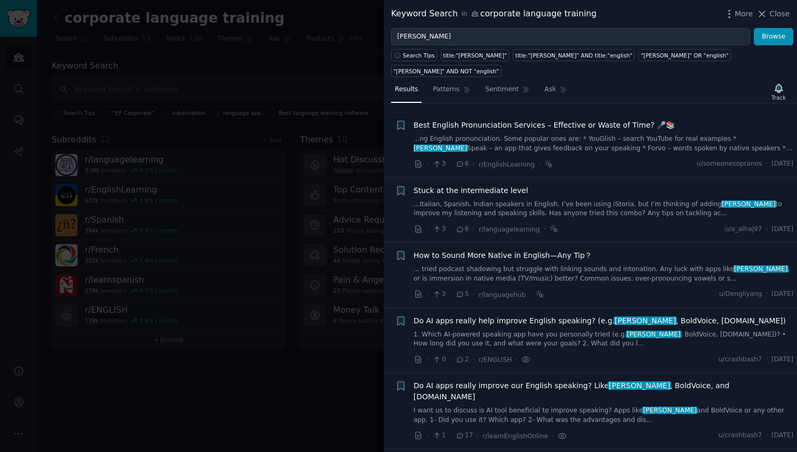
scroll to position [77, 0]
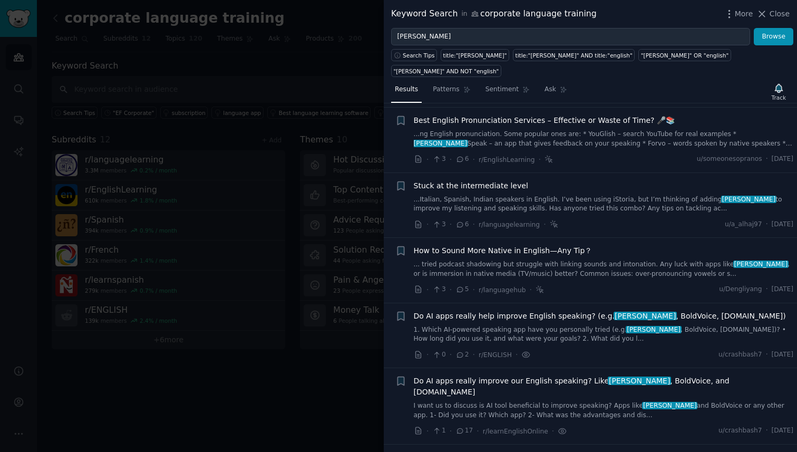
click at [490, 180] on span "Stuck at the intermediate level" at bounding box center [471, 185] width 114 height 11
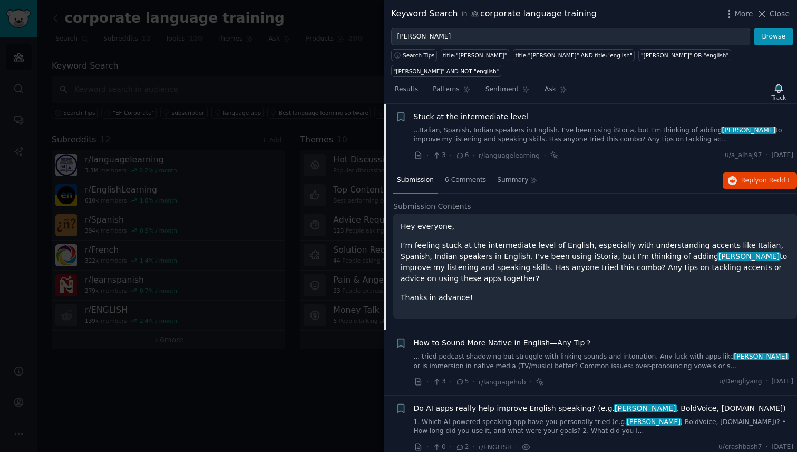
scroll to position [142, 0]
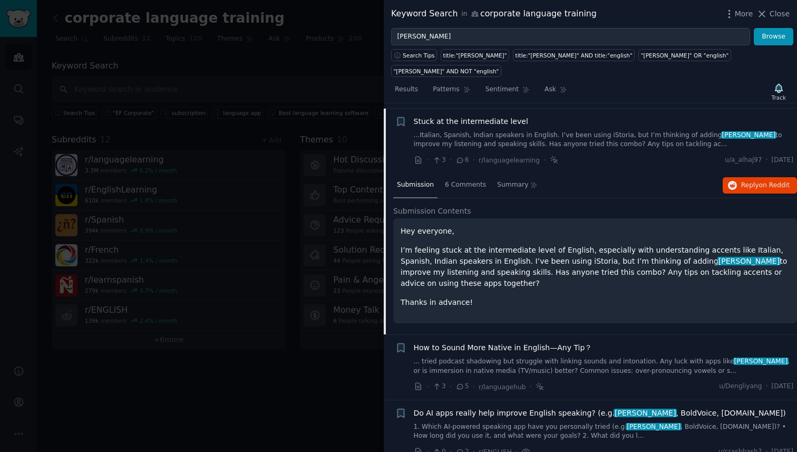
click at [473, 116] on span "Stuck at the intermediate level" at bounding box center [471, 121] width 114 height 11
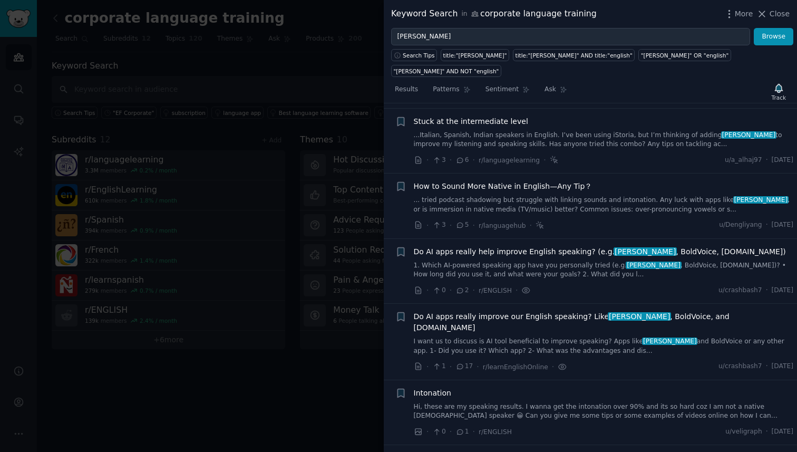
scroll to position [146, 0]
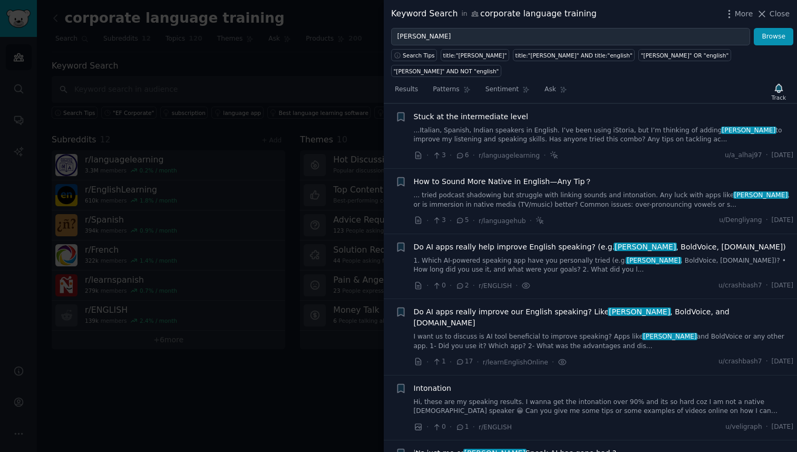
click at [473, 111] on span "Stuck at the intermediate level" at bounding box center [471, 116] width 114 height 11
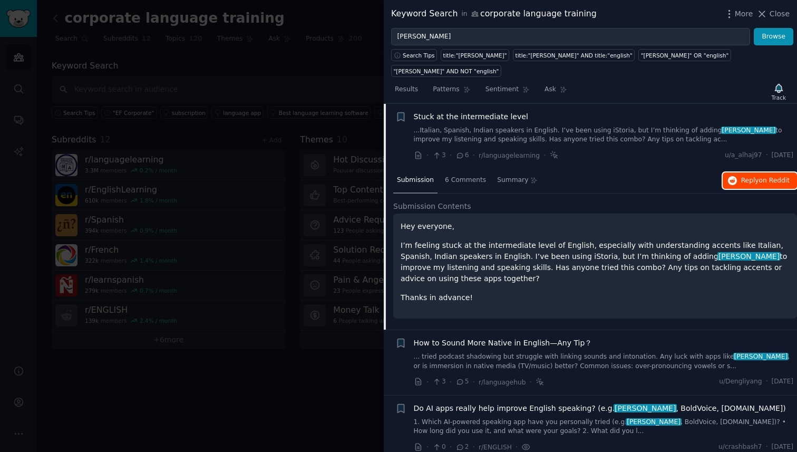
click at [725, 176] on span "Reply on Reddit" at bounding box center [765, 180] width 48 height 9
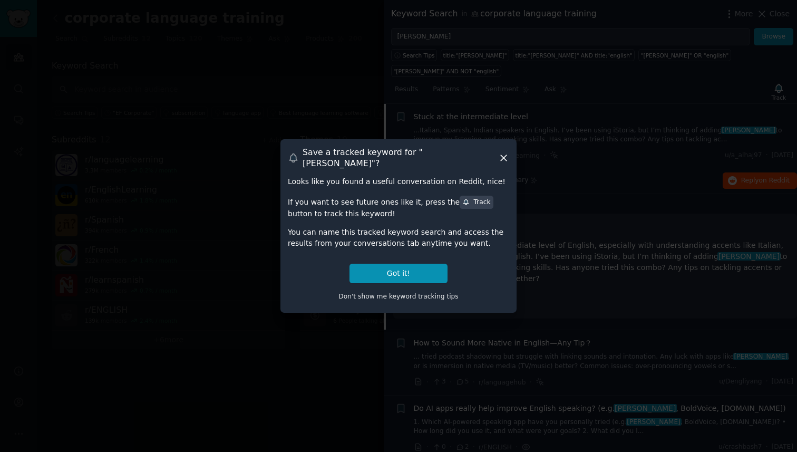
click at [500, 153] on icon at bounding box center [503, 157] width 11 height 11
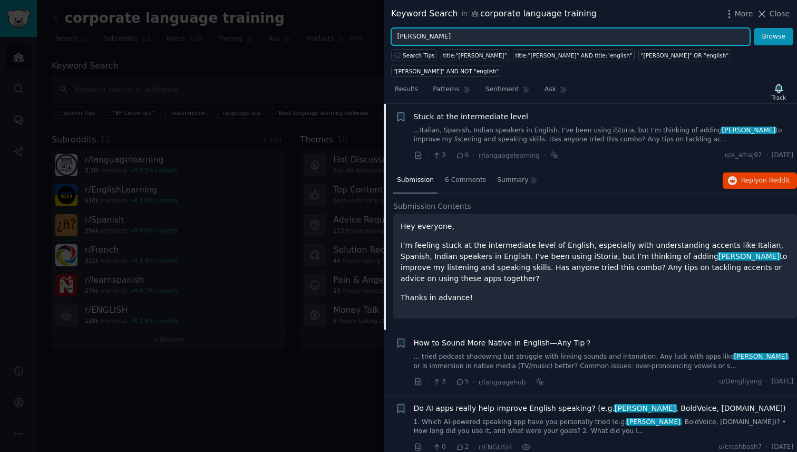
click at [431, 35] on input "[PERSON_NAME]" at bounding box center [570, 37] width 359 height 18
type input "berlitz"
click at [725, 28] on button "Browse" at bounding box center [774, 37] width 40 height 18
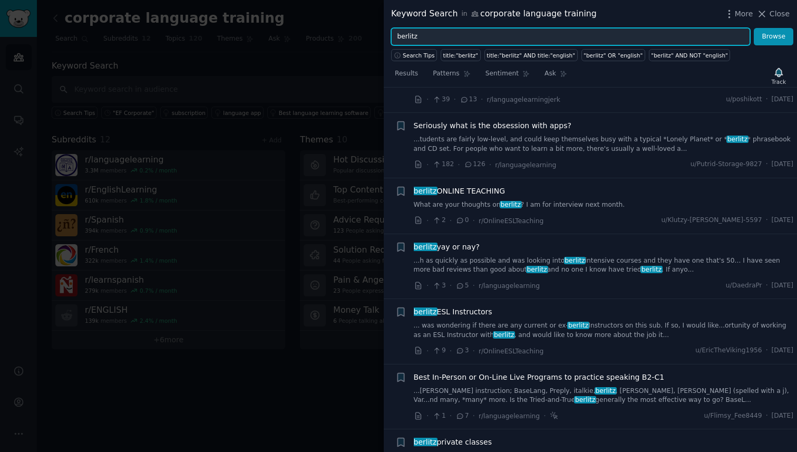
scroll to position [58, 0]
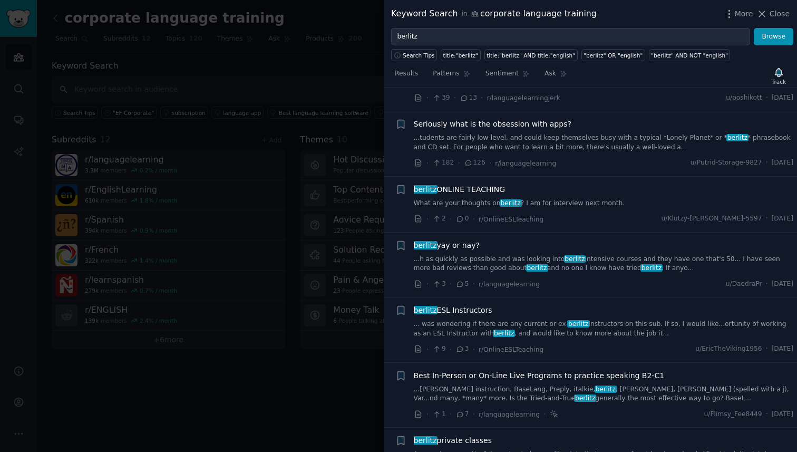
click at [462, 240] on span "berlitz yay or nay?" at bounding box center [447, 245] width 66 height 11
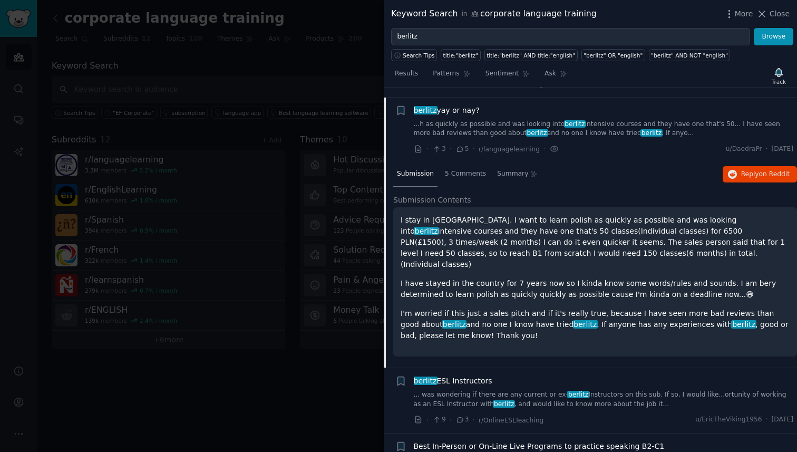
scroll to position [193, 0]
click at [725, 161] on div "Submission 5 Comments Summary Reply on Reddit" at bounding box center [595, 173] width 404 height 25
click at [725, 169] on span "Reply on Reddit" at bounding box center [765, 173] width 48 height 9
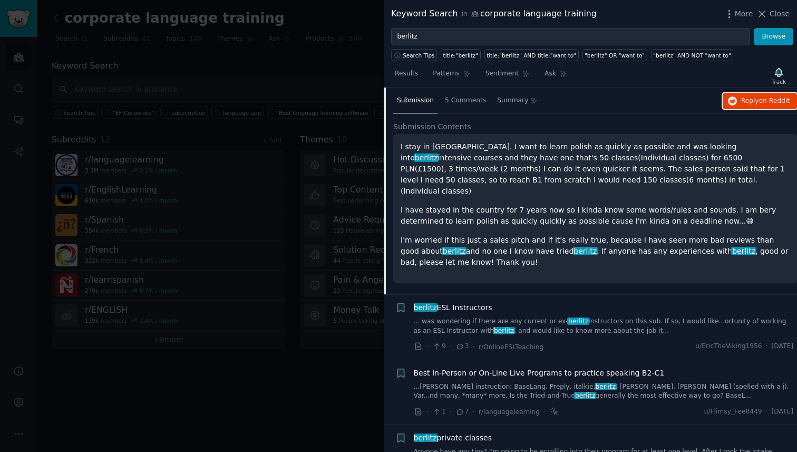
scroll to position [268, 0]
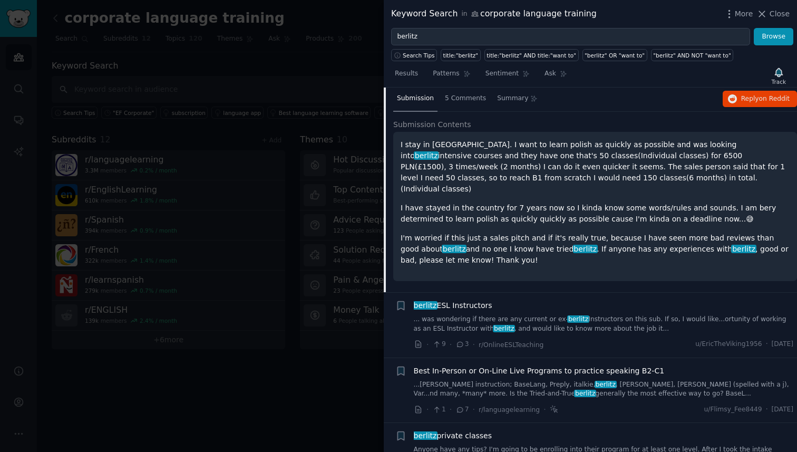
click at [552, 365] on span "Best In-Person or On-Line Live Programs to practice speaking B2-C1" at bounding box center [539, 370] width 251 height 11
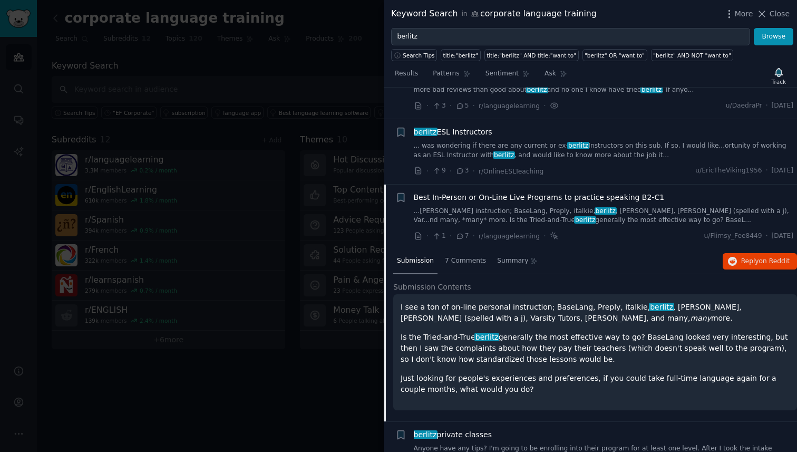
scroll to position [230, 0]
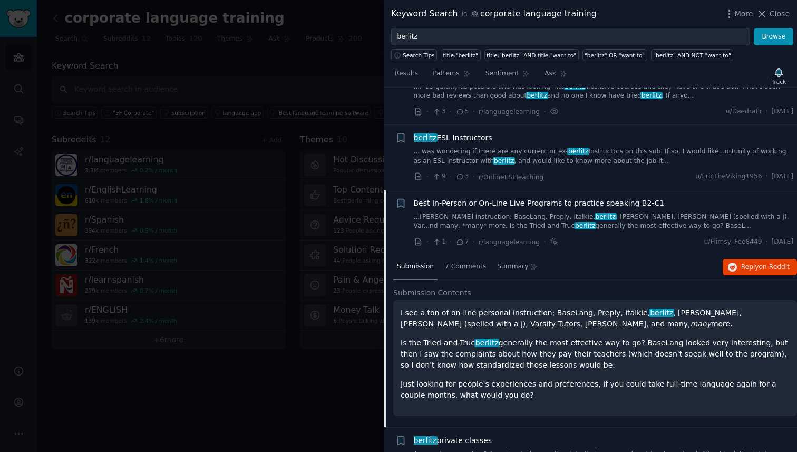
click at [556, 198] on span "Best In-Person or On-Line Live Programs to practice speaking B2-C1" at bounding box center [539, 203] width 251 height 11
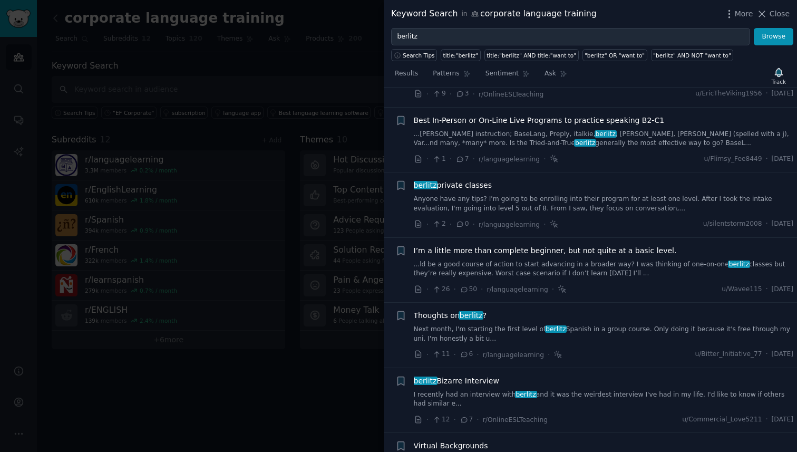
scroll to position [308, 0]
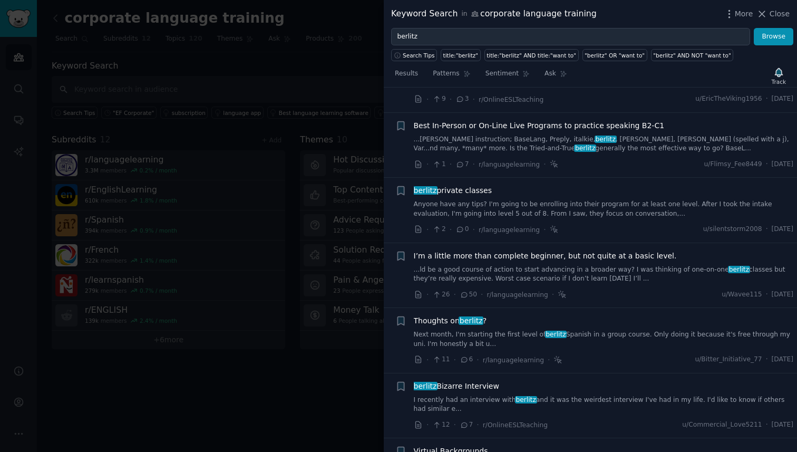
click at [603, 250] on span "I’m a little more than complete beginner, but not quite at a basic level." at bounding box center [545, 255] width 263 height 11
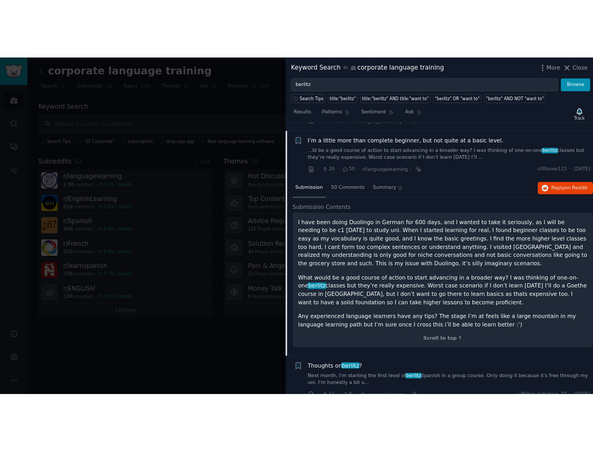
scroll to position [454, 0]
